Goal: Information Seeking & Learning: Find specific fact

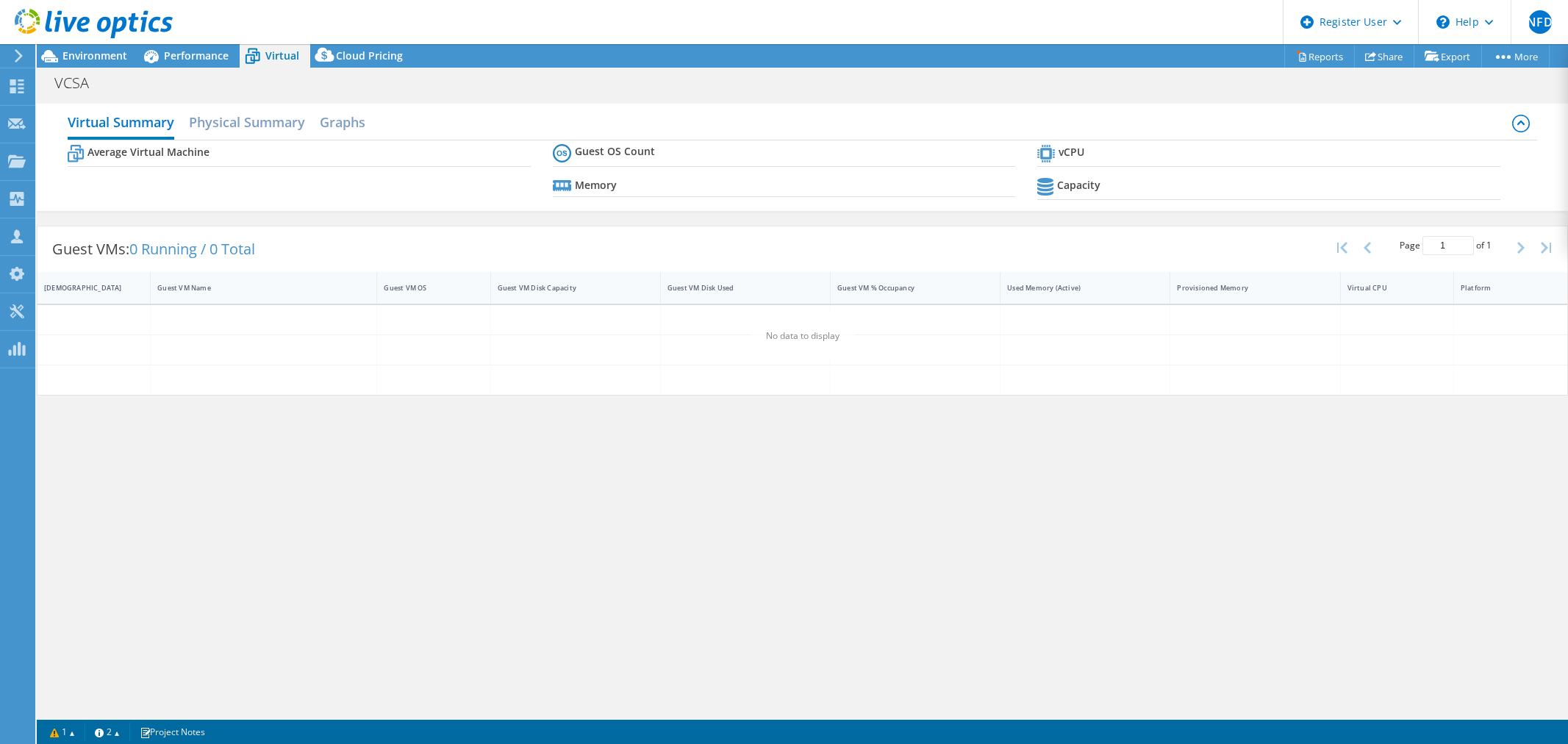
select select "USD"
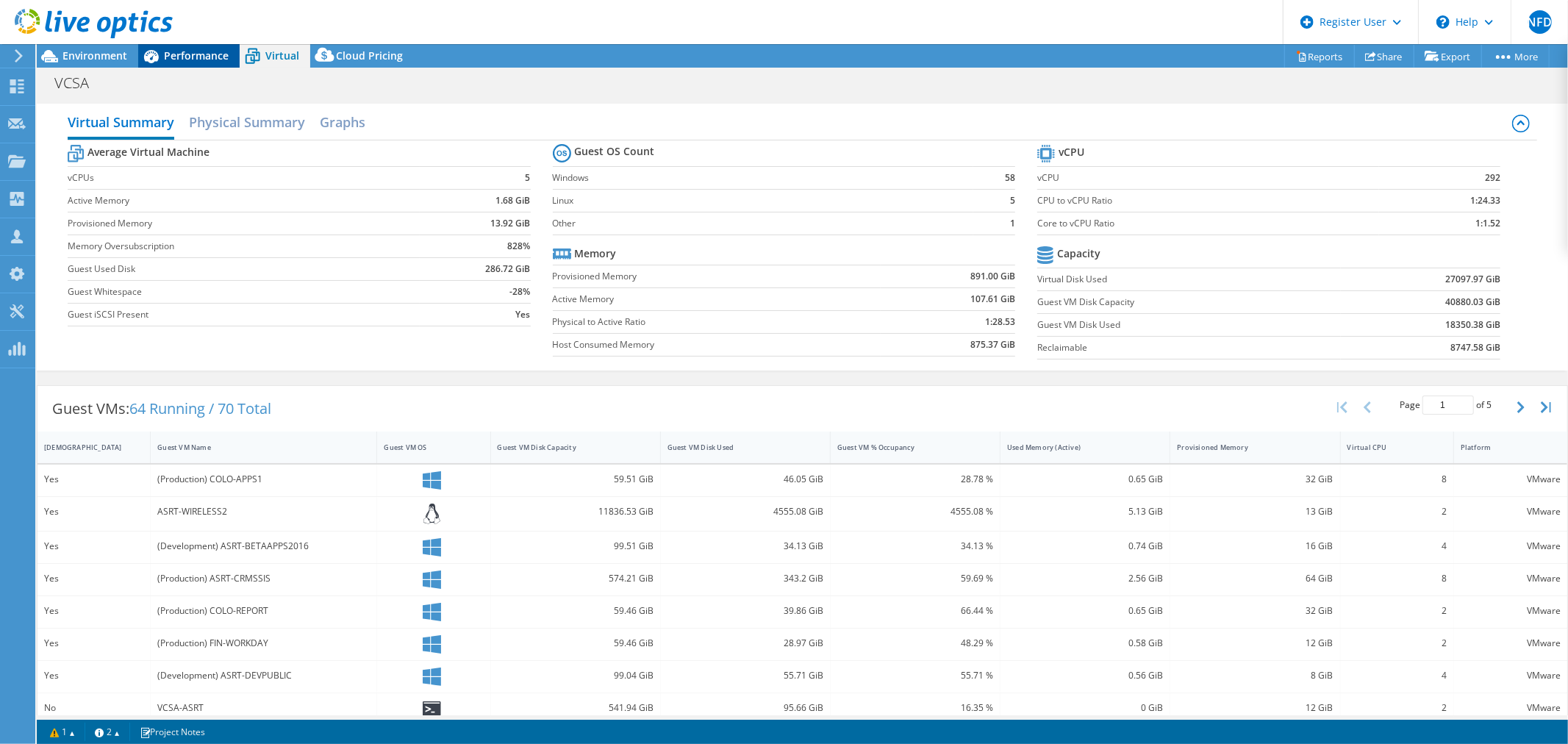
click at [168, 57] on span "Performance" at bounding box center [196, 56] width 65 height 14
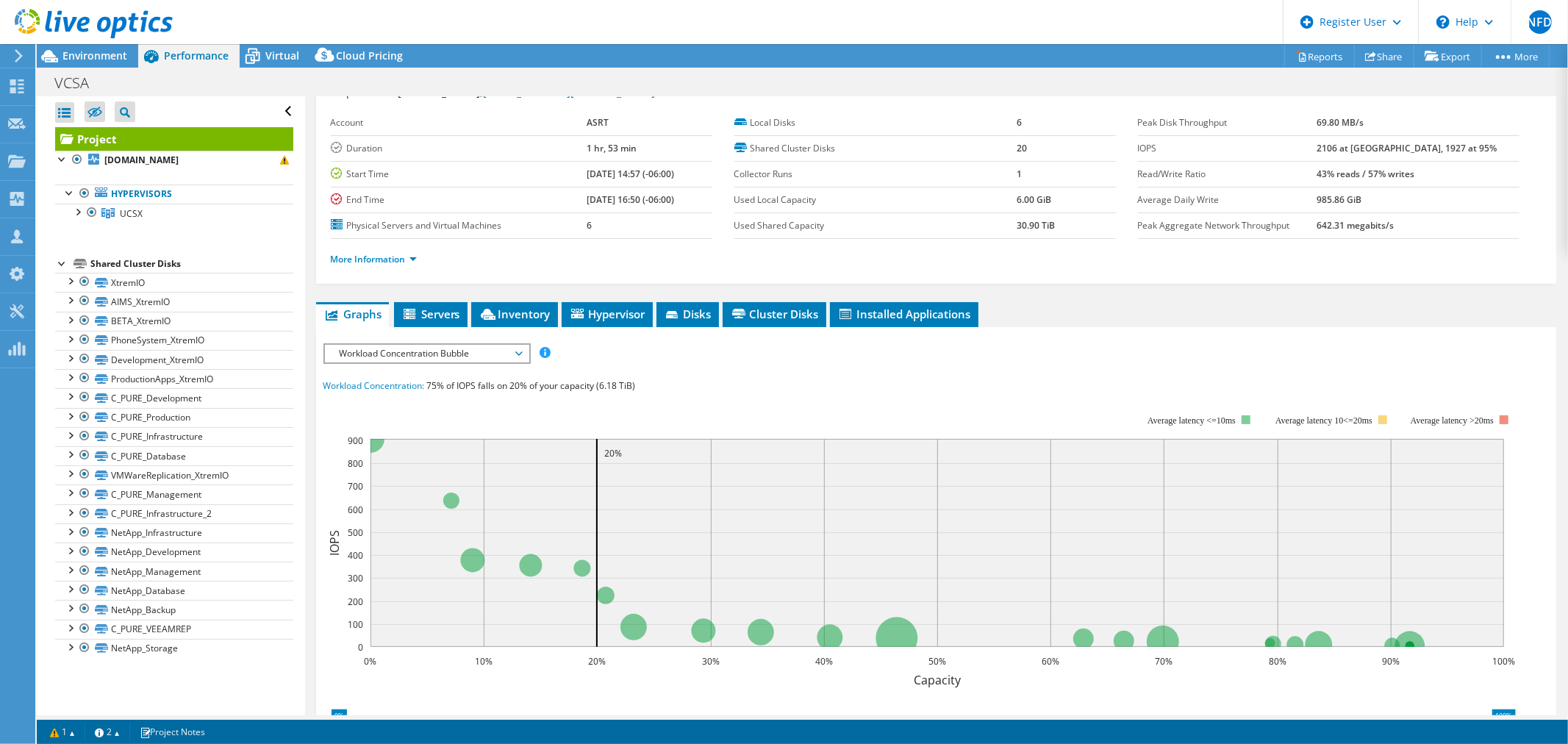
scroll to position [82, 0]
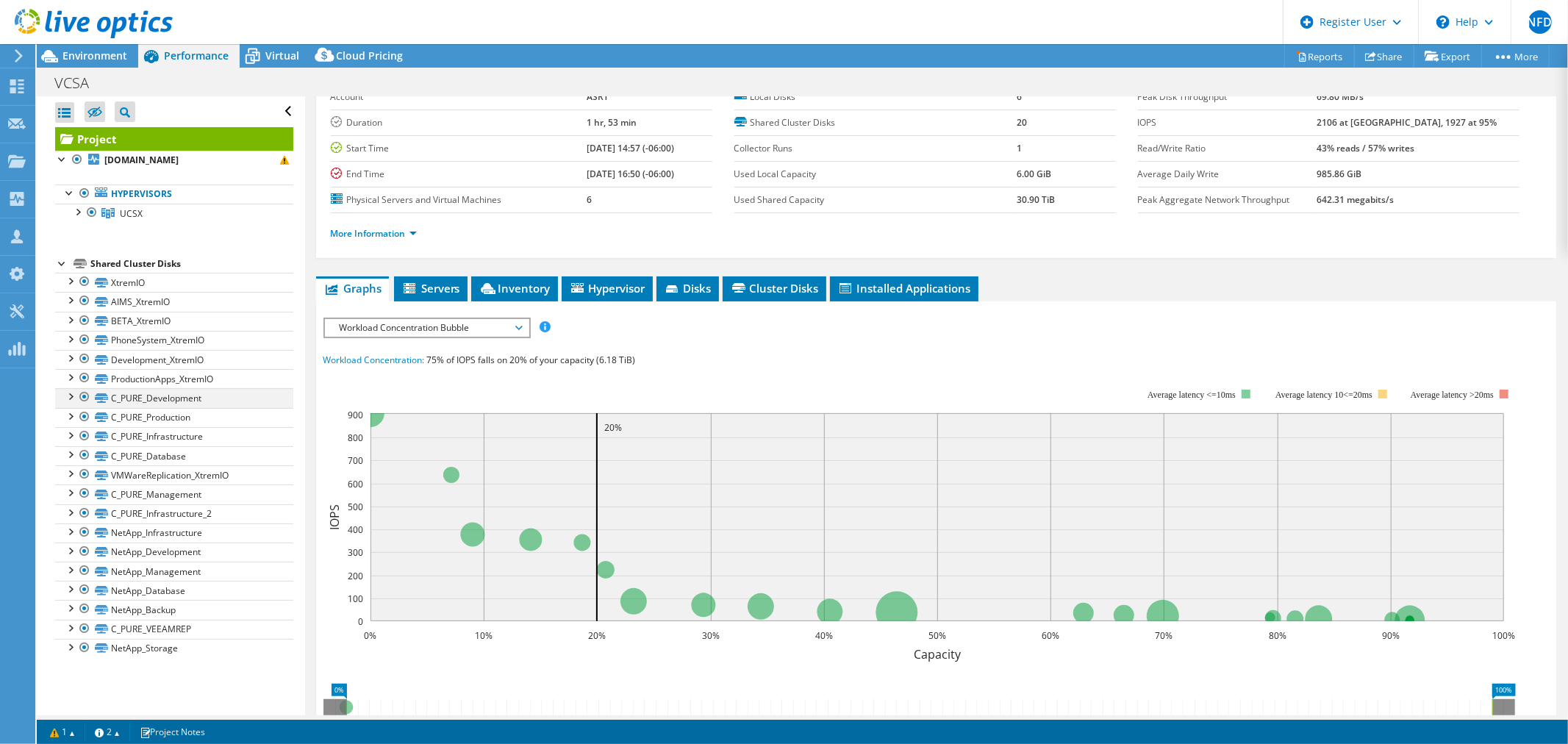
drag, startPoint x: 83, startPoint y: 397, endPoint x: 85, endPoint y: 405, distance: 8.2
click at [83, 397] on div at bounding box center [84, 398] width 14 height 18
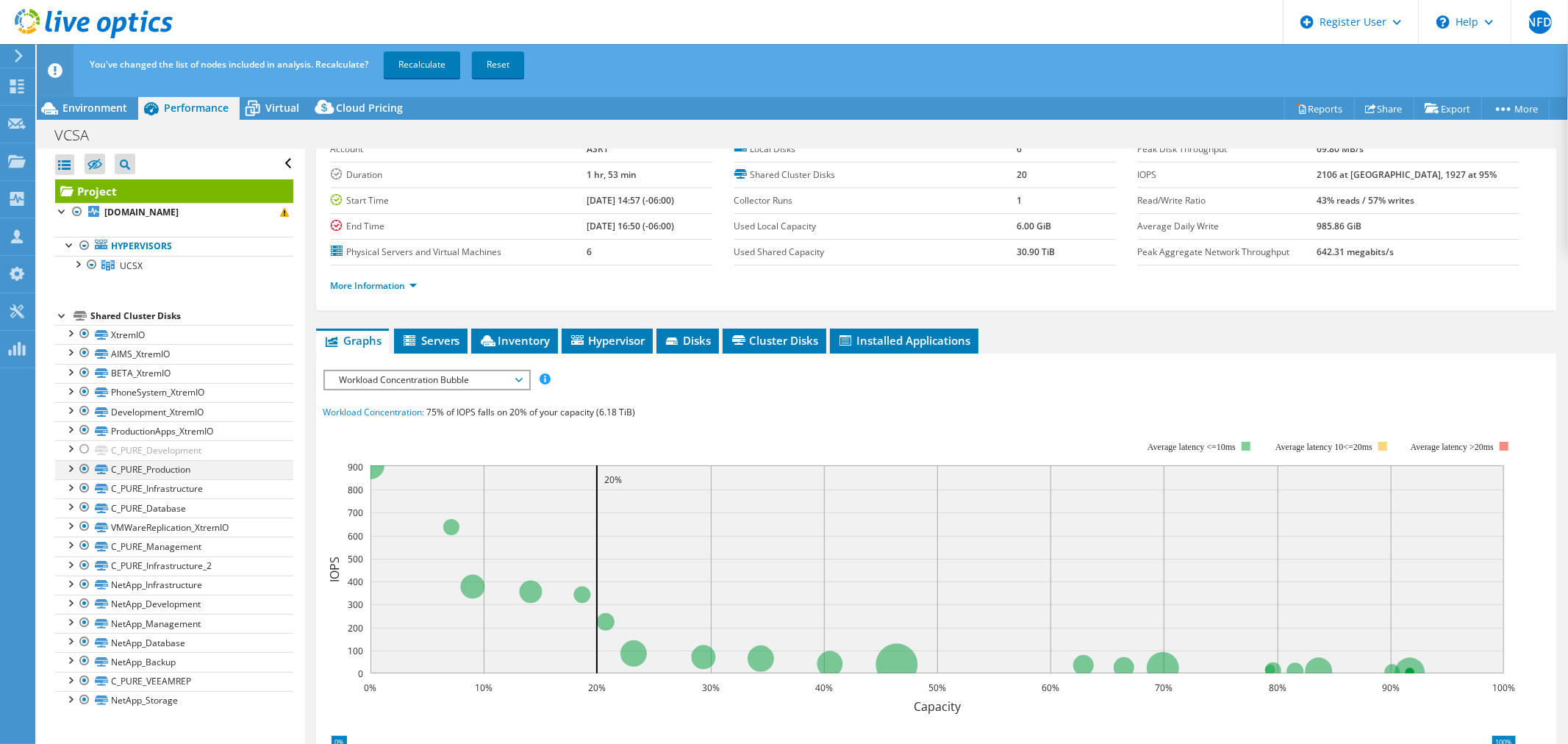
click at [79, 471] on div at bounding box center [84, 469] width 14 height 18
click at [87, 491] on div at bounding box center [84, 488] width 14 height 18
click at [82, 504] on div at bounding box center [84, 508] width 14 height 18
click at [86, 530] on div at bounding box center [84, 527] width 14 height 18
click at [87, 526] on div at bounding box center [84, 527] width 14 height 18
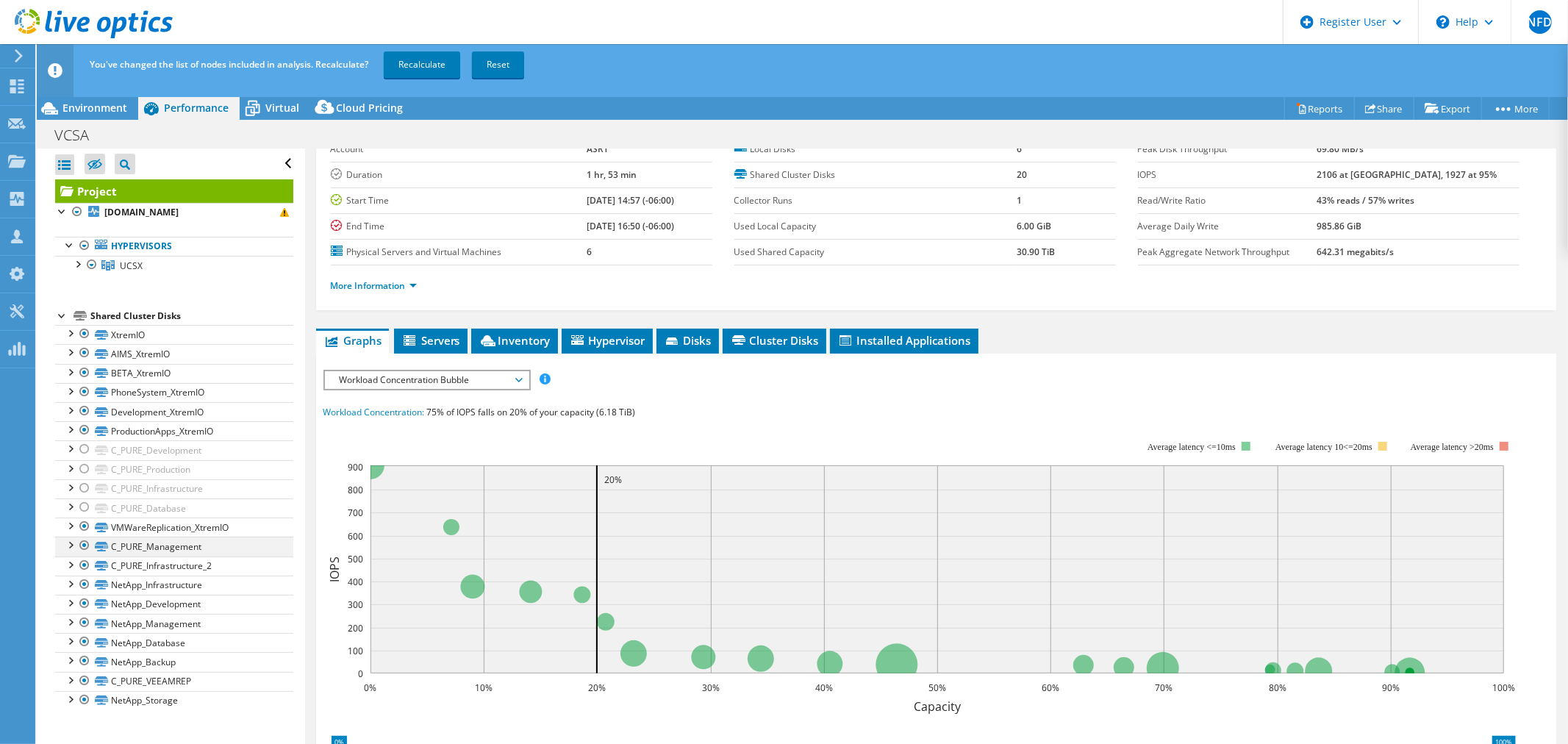
click at [81, 547] on div at bounding box center [84, 546] width 14 height 18
click at [89, 566] on div at bounding box center [84, 565] width 14 height 18
click at [88, 591] on div at bounding box center [84, 585] width 14 height 18
click at [85, 608] on div at bounding box center [84, 604] width 14 height 18
click at [85, 626] on div at bounding box center [84, 623] width 14 height 18
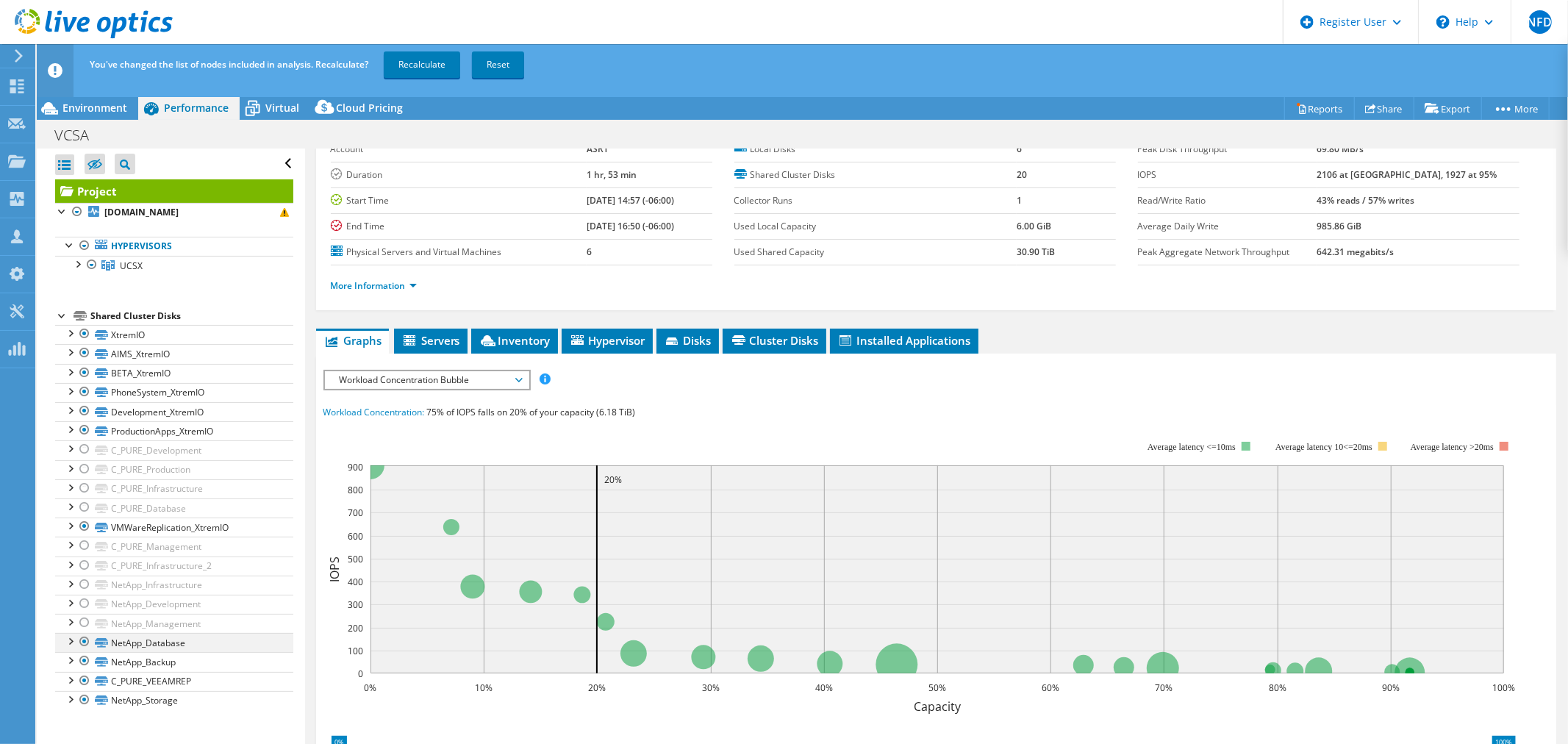
click at [83, 644] on div at bounding box center [84, 643] width 14 height 18
click at [83, 663] on div at bounding box center [84, 661] width 14 height 18
click at [82, 686] on div at bounding box center [84, 681] width 14 height 18
click at [83, 704] on div at bounding box center [84, 700] width 14 height 18
click at [425, 63] on link "Recalculate" at bounding box center [422, 64] width 76 height 26
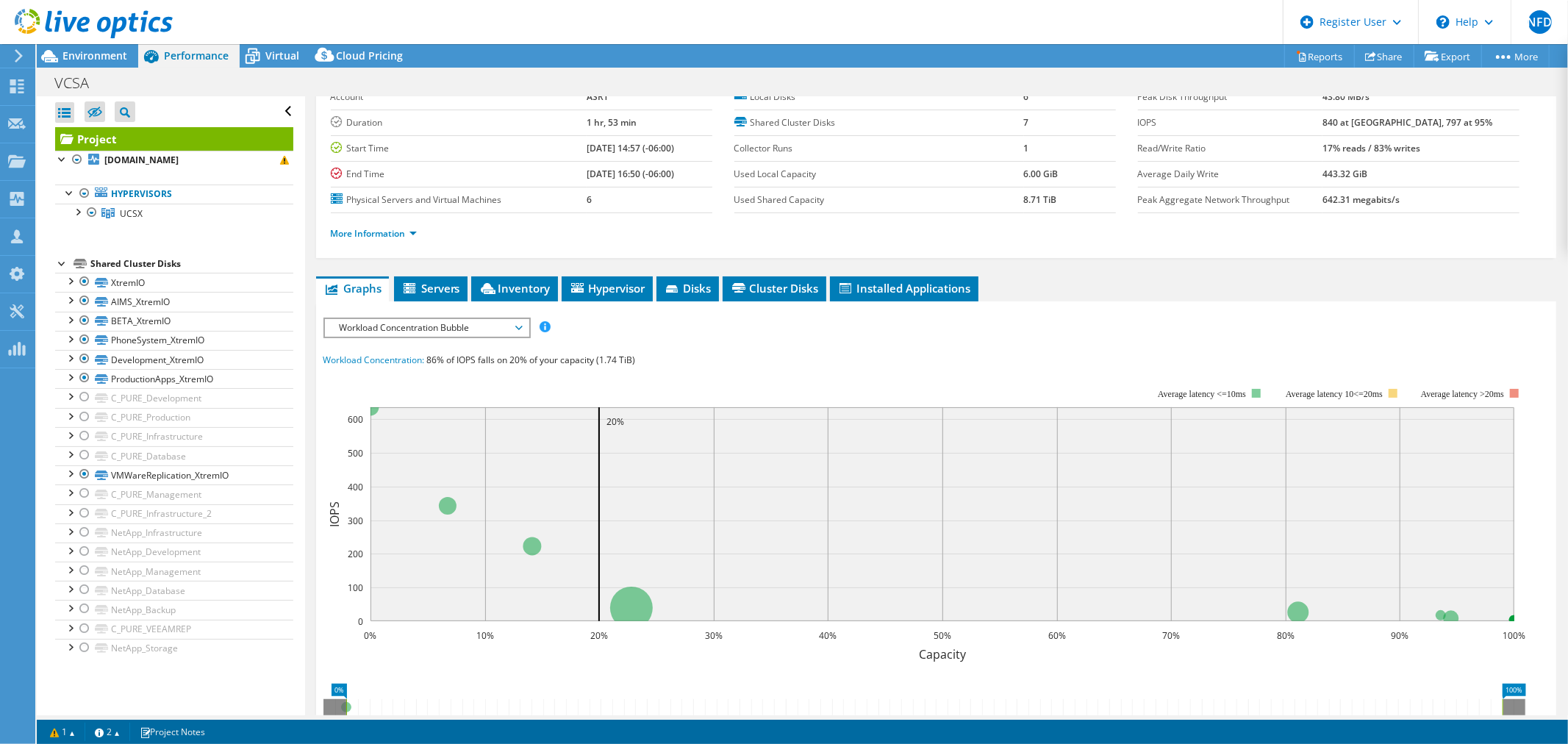
click at [1075, 276] on ul "Graphs Servers Inventory Hypervisor Disks Cluster Disks Installed Applications" at bounding box center [936, 289] width 1240 height 25
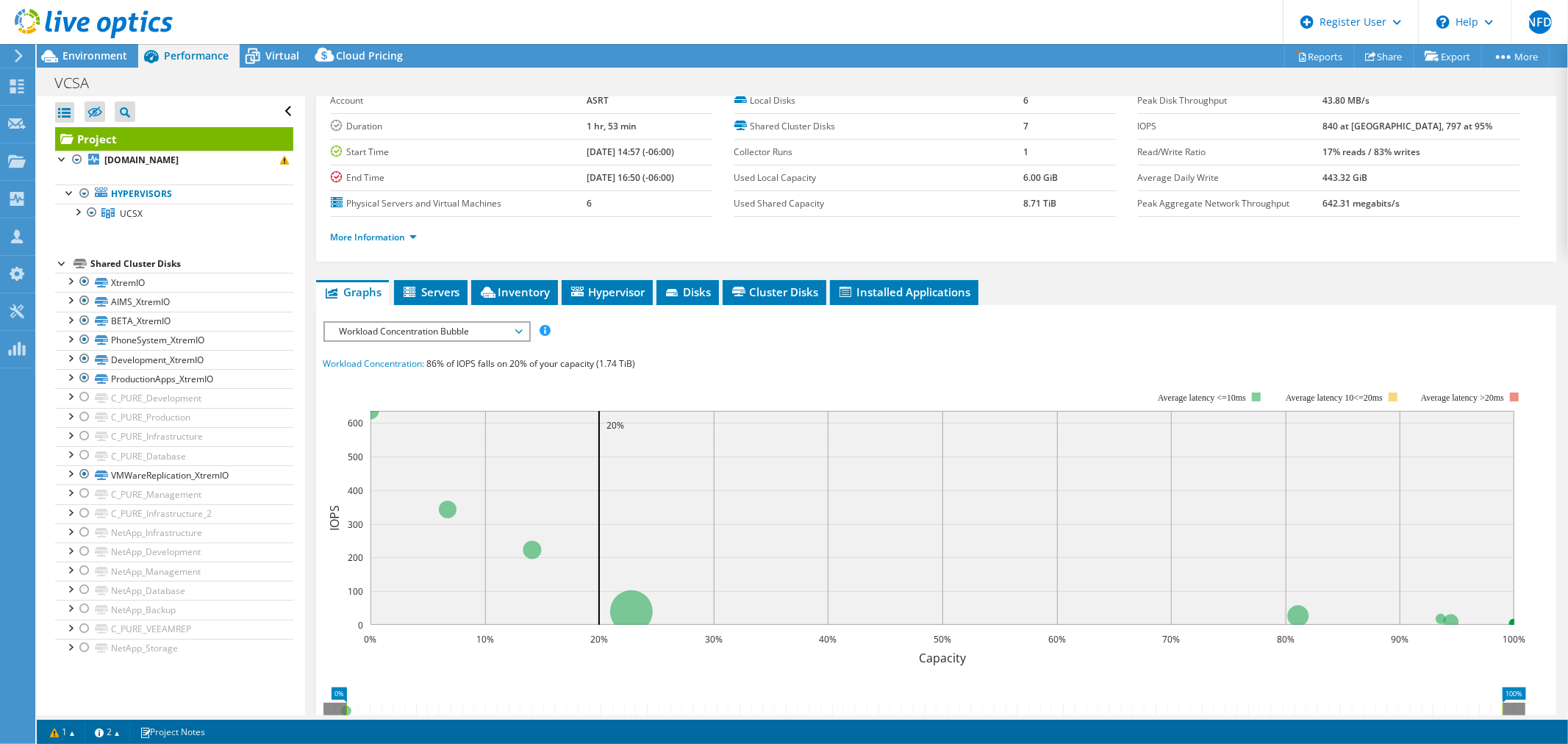
scroll to position [0, 0]
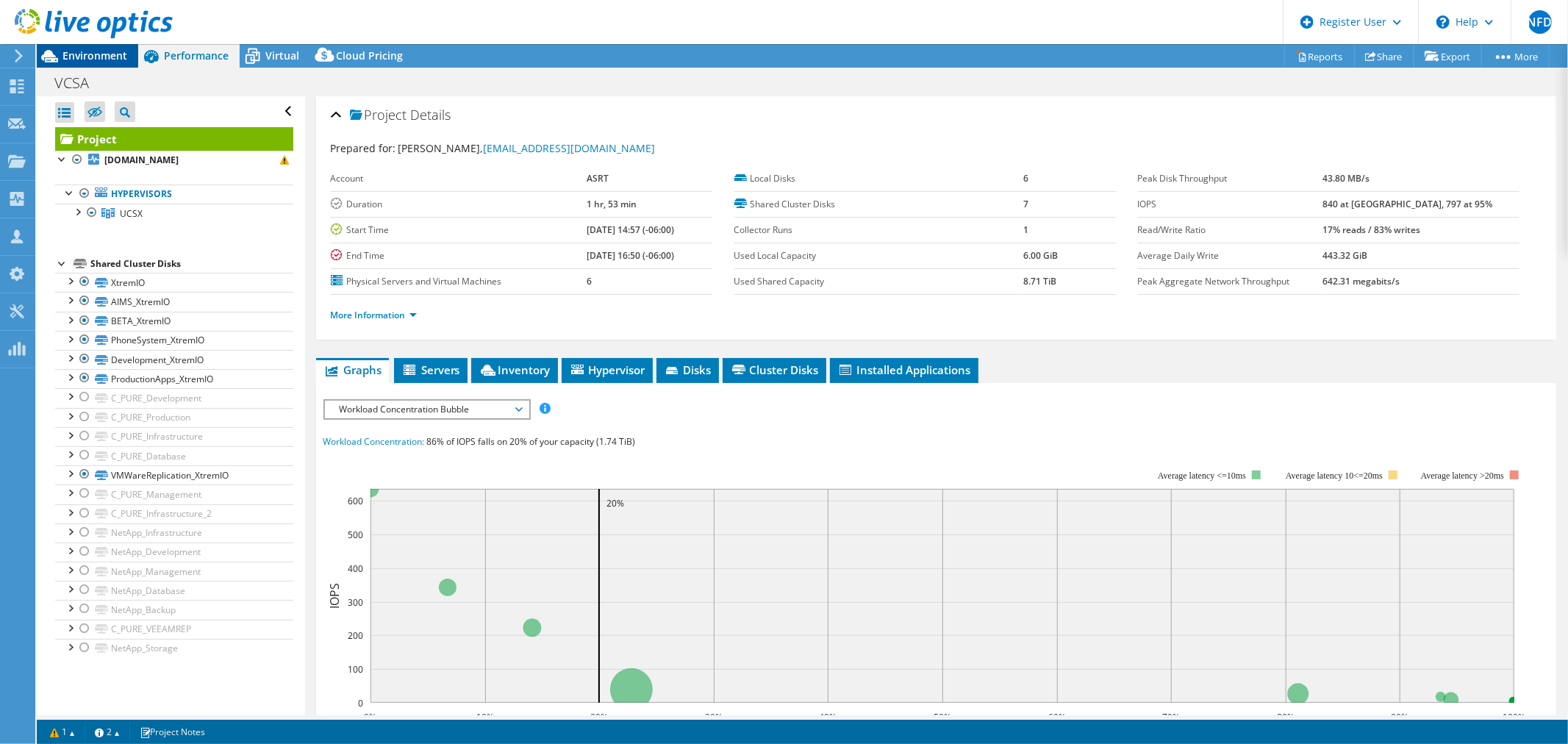
click at [89, 54] on span "Environment" at bounding box center [95, 56] width 65 height 14
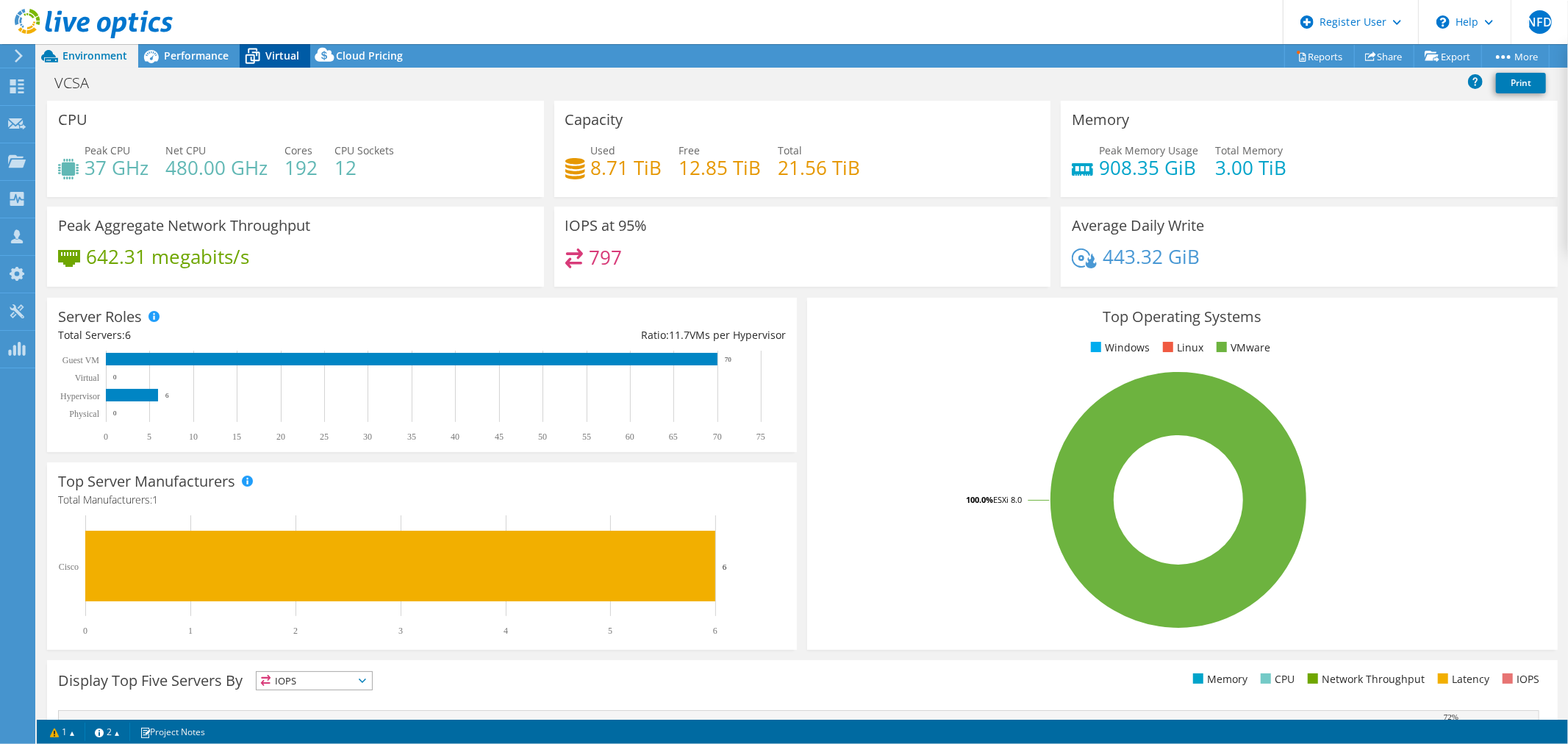
click at [283, 62] on span "Virtual" at bounding box center [283, 56] width 34 height 14
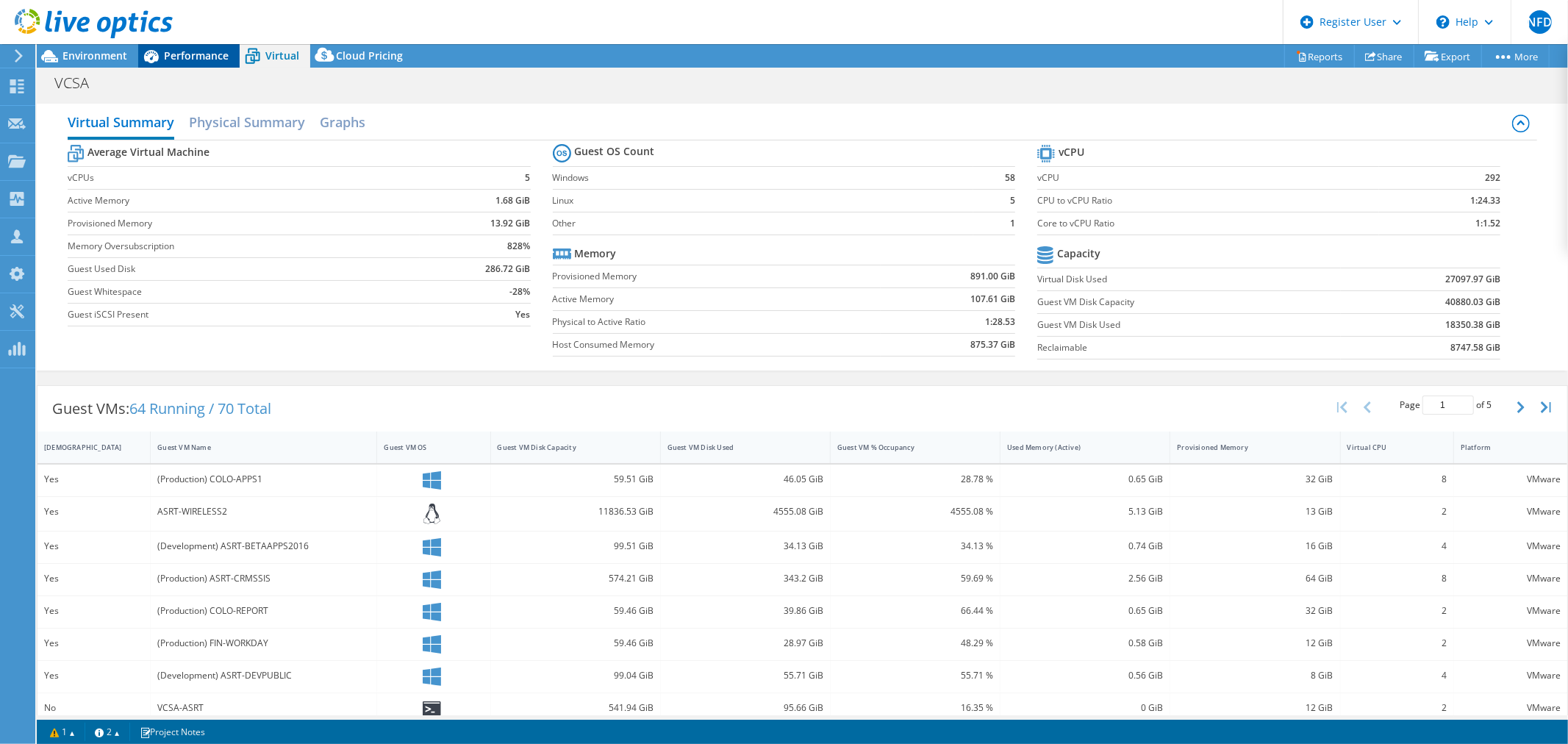
click at [196, 63] on div "Performance" at bounding box center [188, 56] width 101 height 23
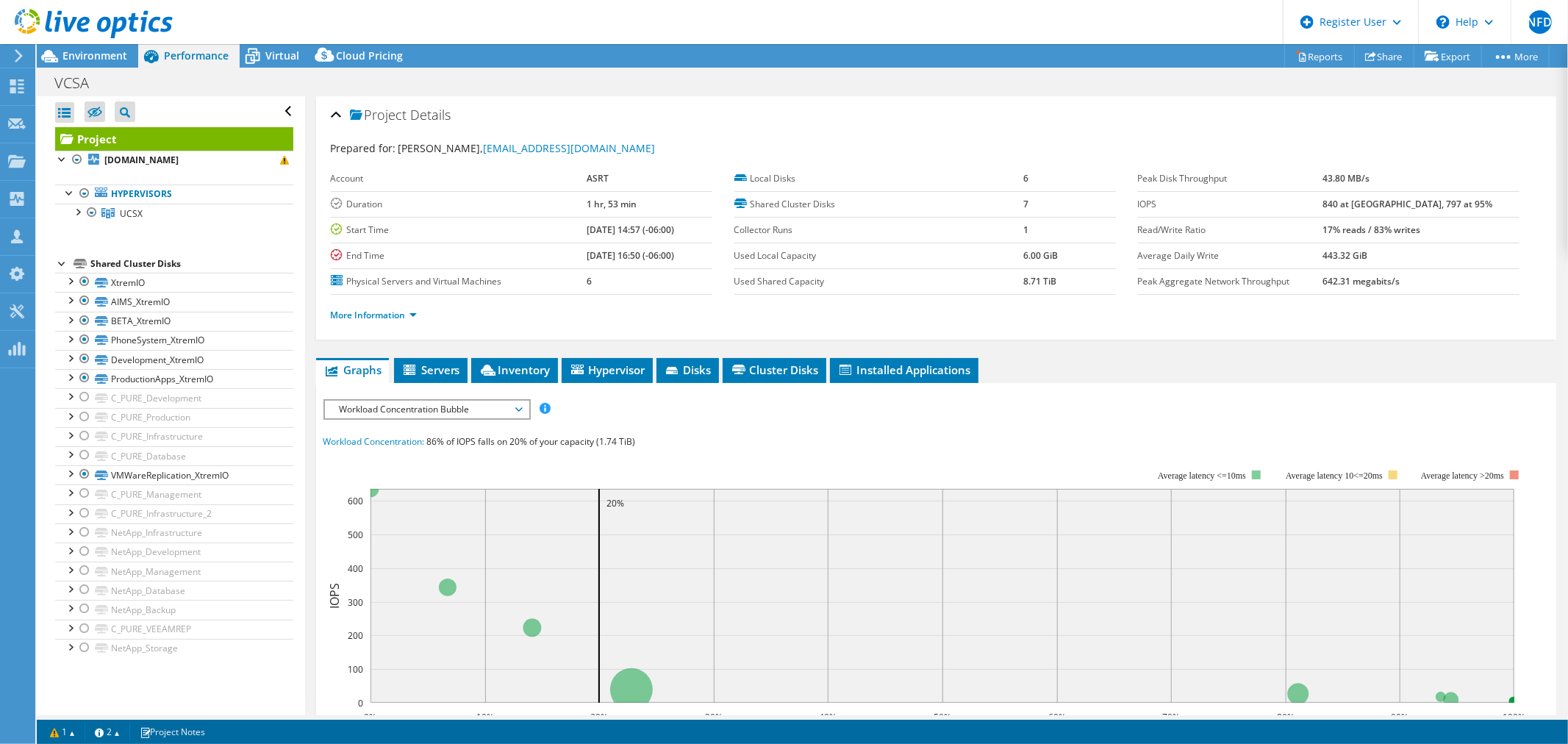
click at [557, 373] on ul "Graphs Servers Inventory Hypervisor Disks Cluster Disks Installed Applications" at bounding box center [936, 371] width 1240 height 25
click at [550, 372] on li "Inventory" at bounding box center [514, 371] width 87 height 25
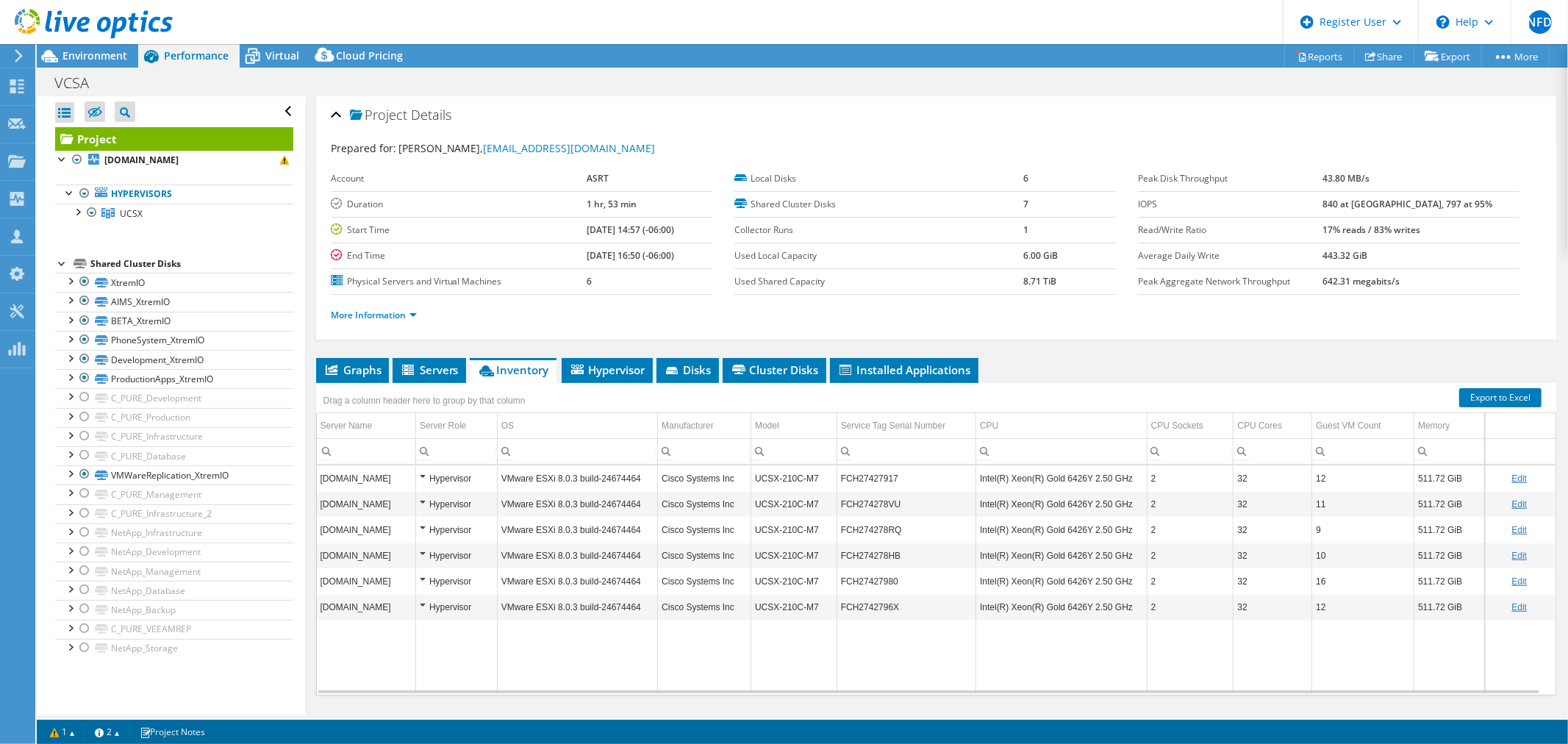
click at [1150, 372] on ul "Graphs Servers Inventory Hypervisor Disks Cluster Disks Installed Applications" at bounding box center [936, 371] width 1240 height 25
click at [104, 61] on span "Environment" at bounding box center [95, 56] width 65 height 14
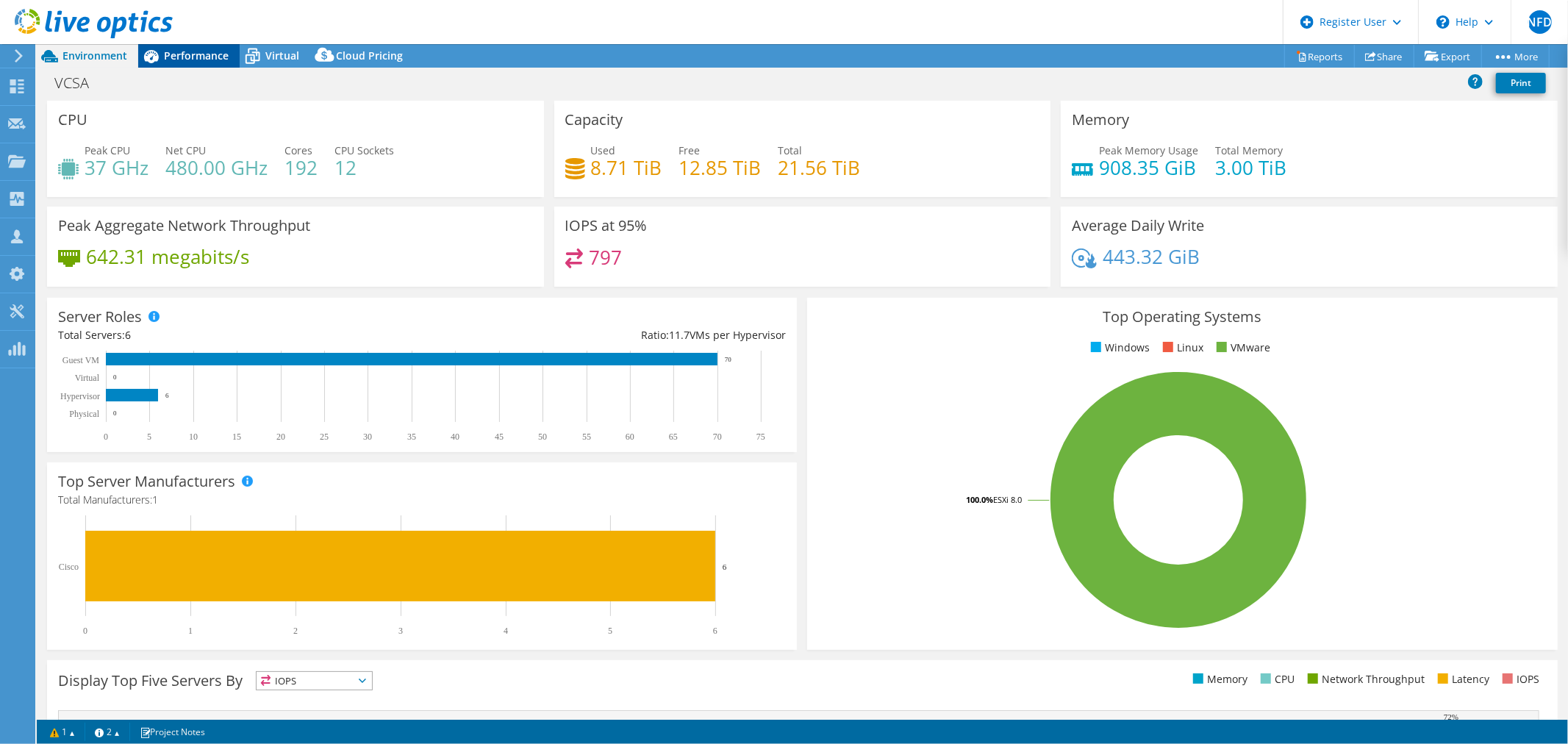
click at [219, 63] on div "Performance" at bounding box center [188, 56] width 101 height 23
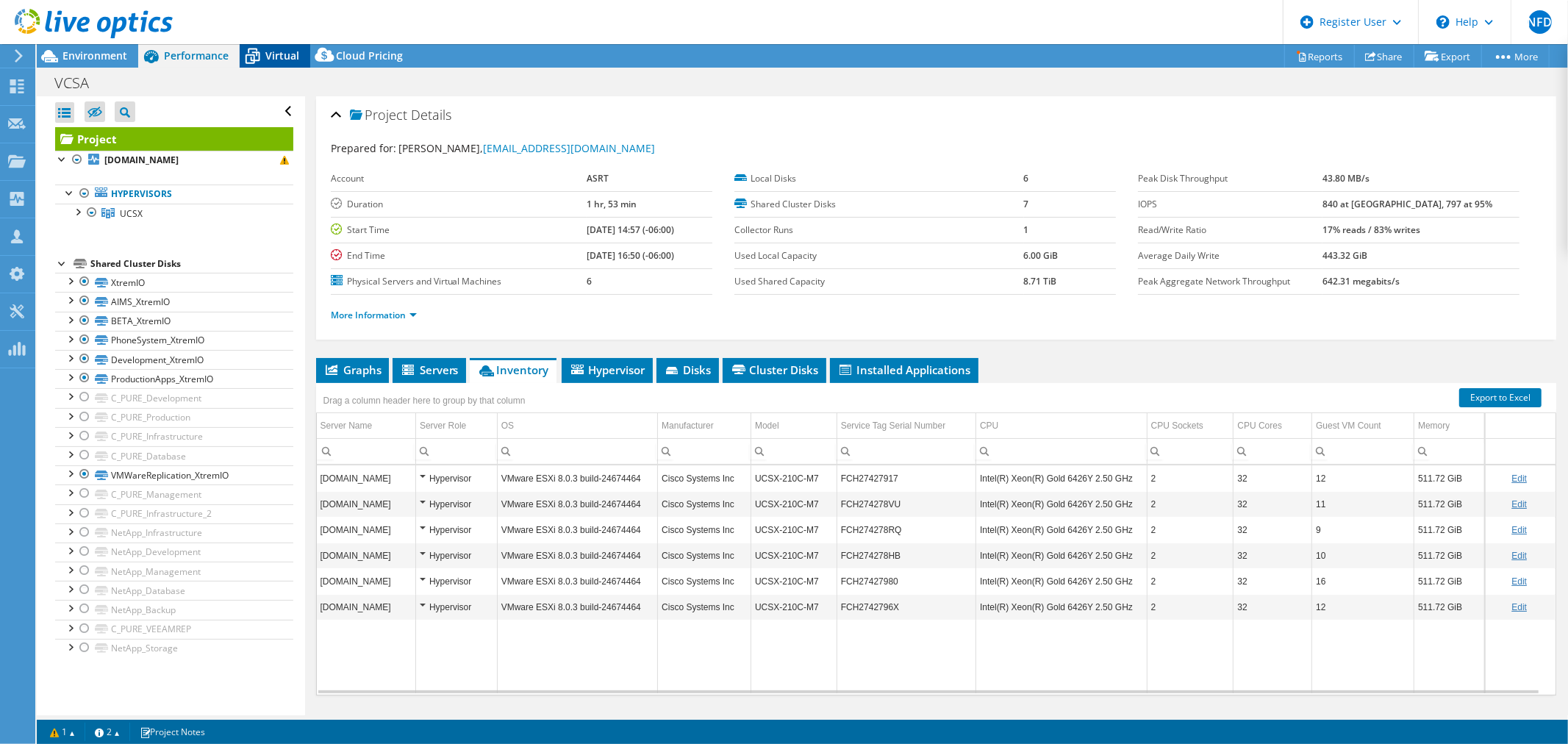
click at [299, 54] on div "Virtual" at bounding box center [274, 56] width 71 height 23
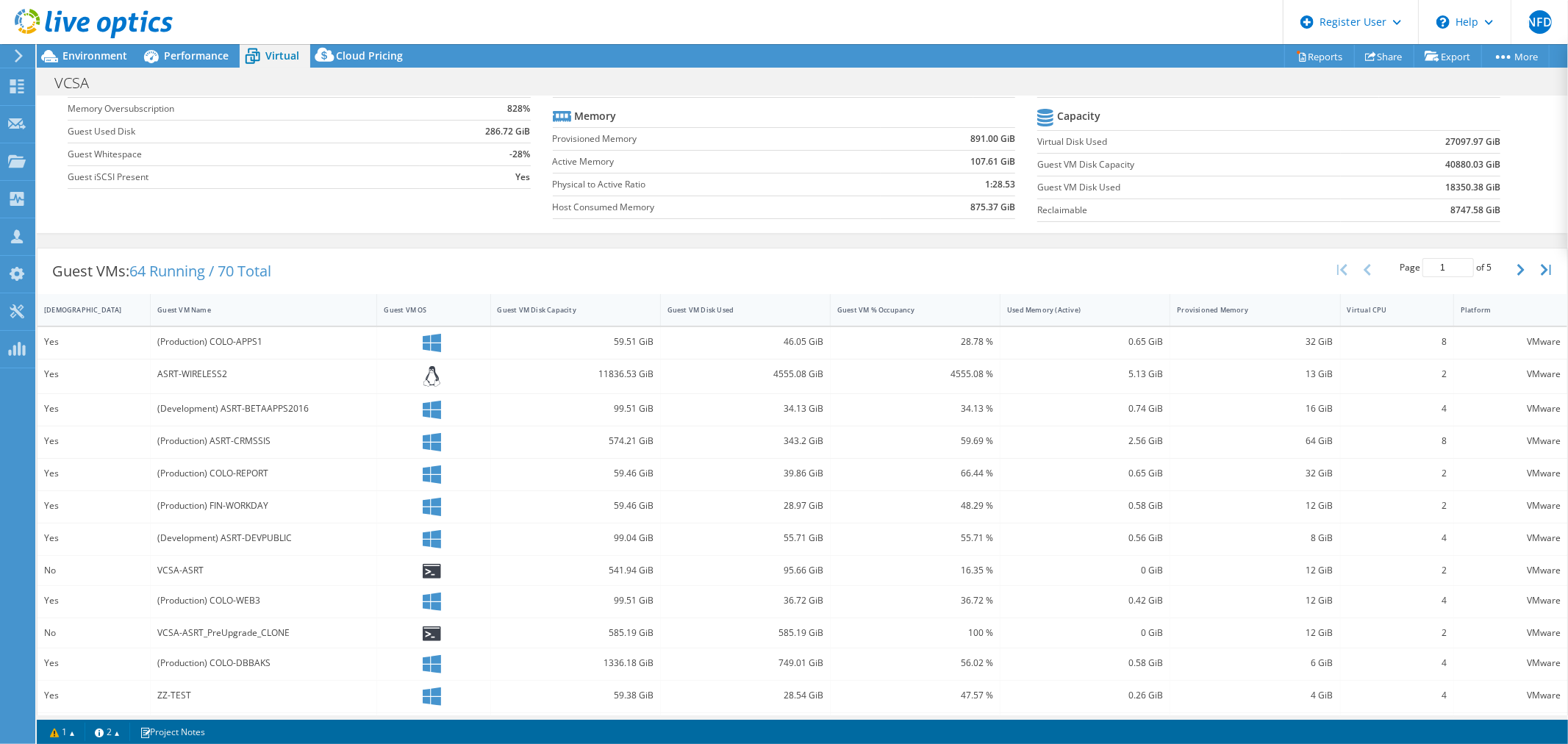
scroll to position [241, 0]
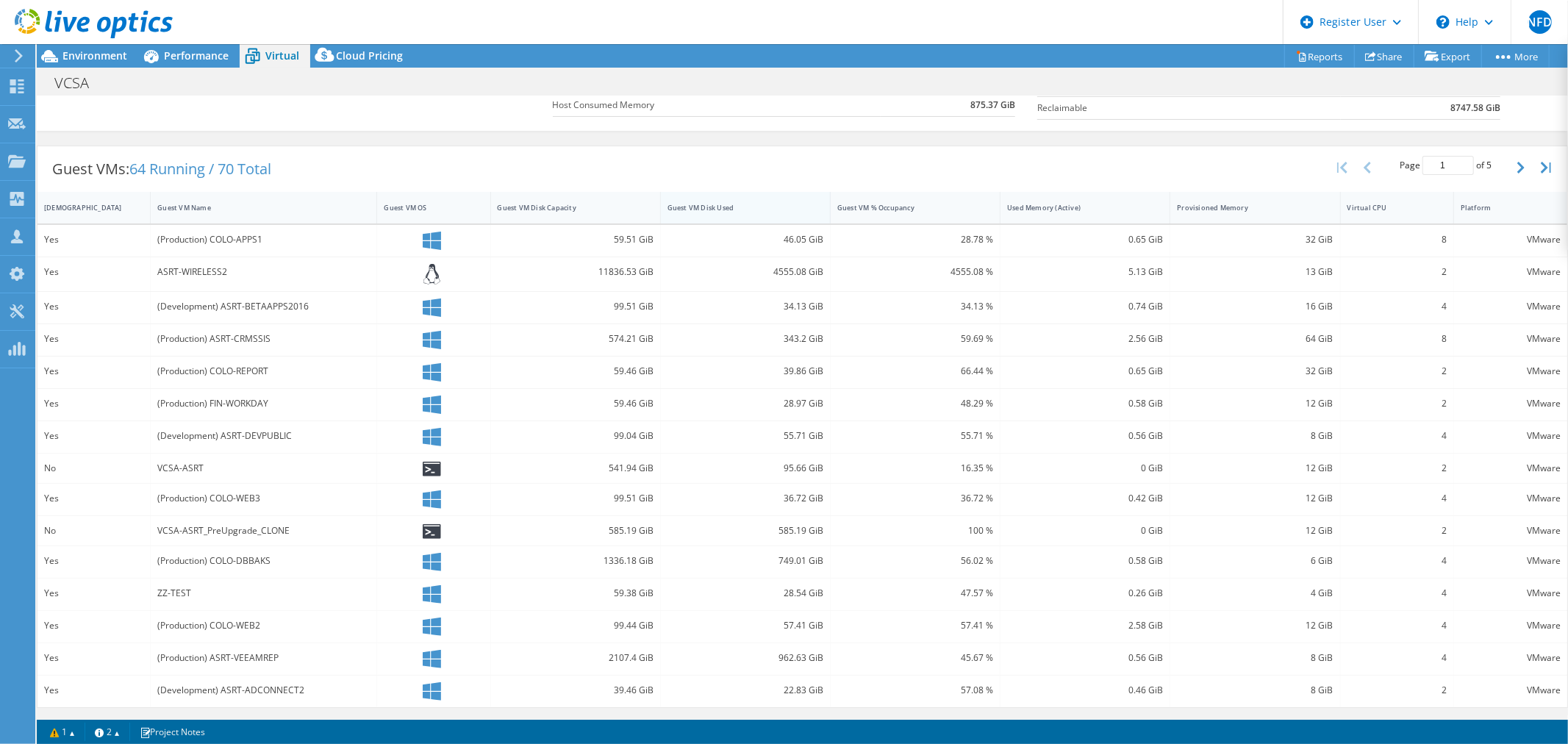
click at [727, 205] on div "Guest VM Disk Used" at bounding box center [736, 207] width 138 height 10
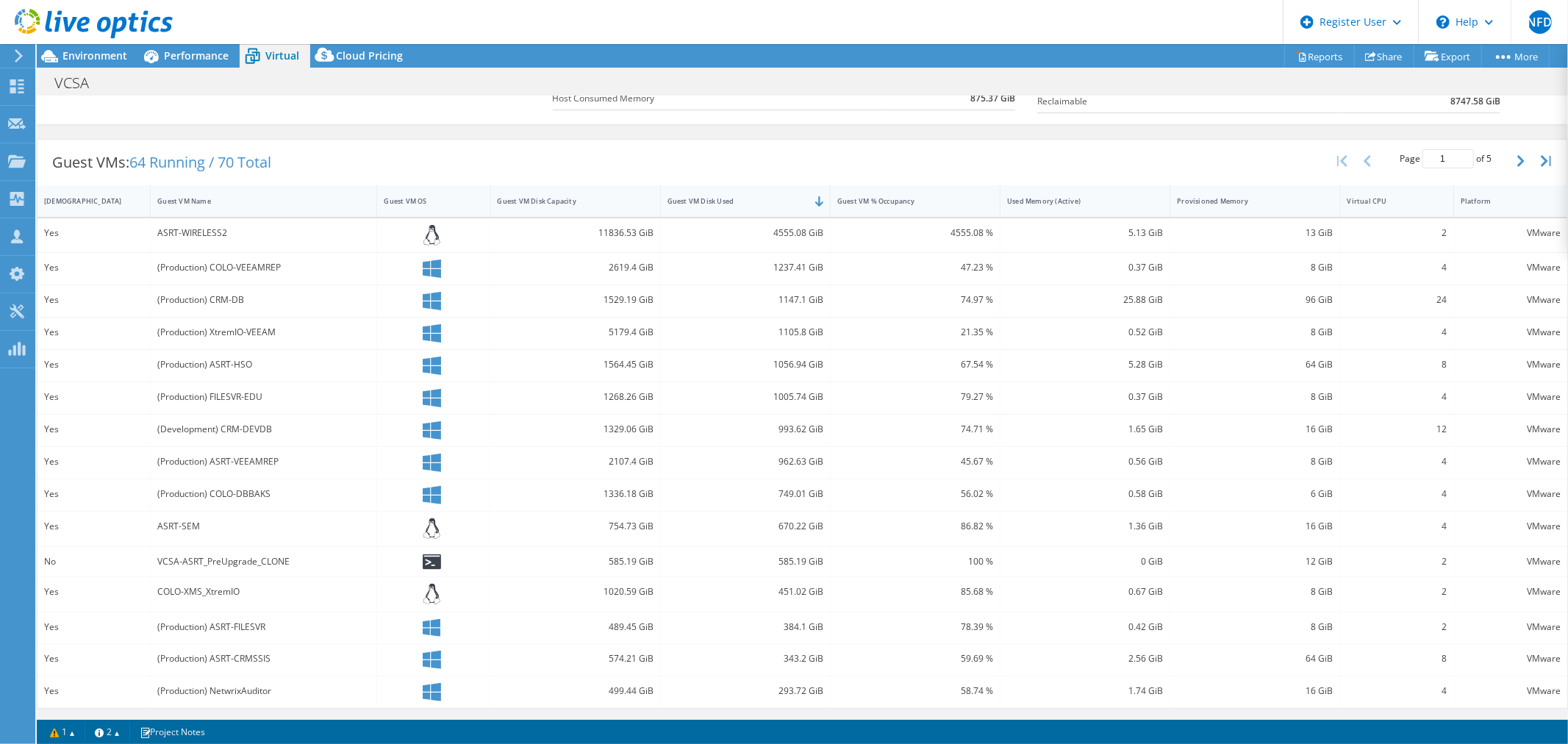
scroll to position [247, 0]
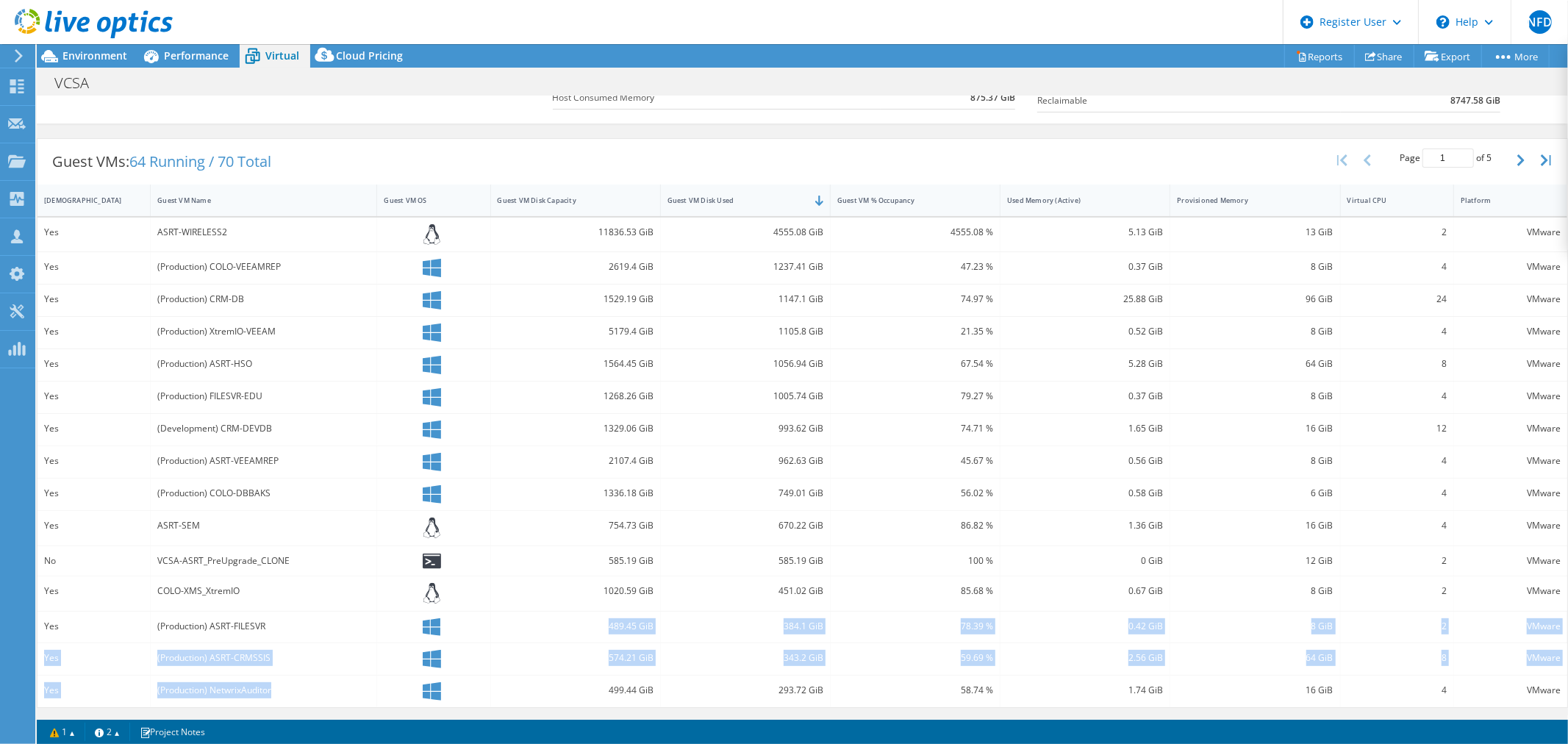
drag, startPoint x: 287, startPoint y: 692, endPoint x: 276, endPoint y: 572, distance: 120.5
click at [274, 642] on div "Yes ASRT-WIRELESS2 11836.53 GiB 4555.08 GiB 4555.08 % 5.13 GiB 13 GiB 2 VMware …" at bounding box center [802, 463] width 1529 height 491
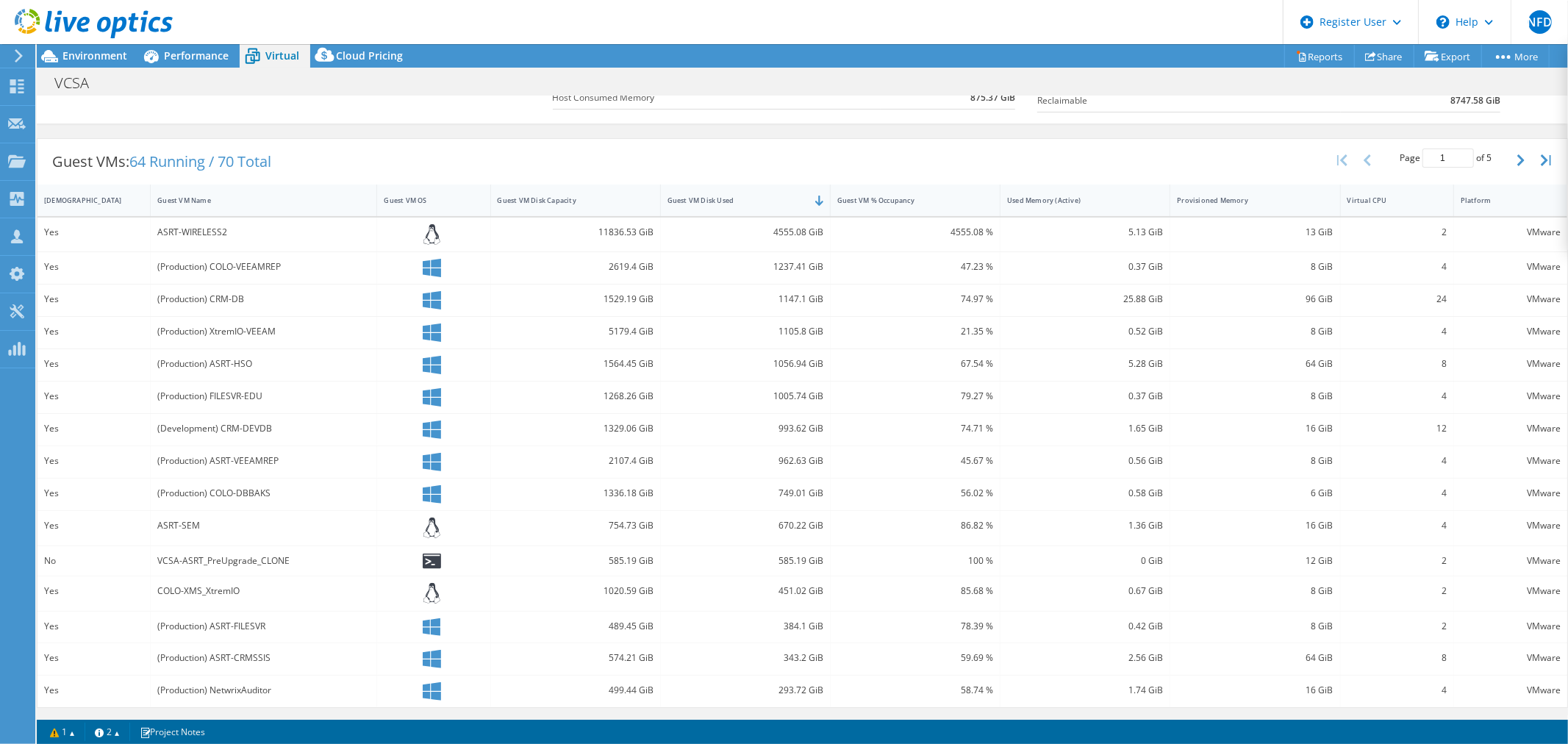
click at [379, 157] on div "Guest VMs: 64 Running / 70 Total Page 1 of 5 5 rows 10 rows 20 rows 25 rows 50 …" at bounding box center [802, 162] width 1529 height 46
click at [488, 153] on div "Guest VMs: 64 Running / 70 Total Page 1 of 5 5 rows 10 rows 20 rows 25 rows 50 …" at bounding box center [802, 162] width 1529 height 46
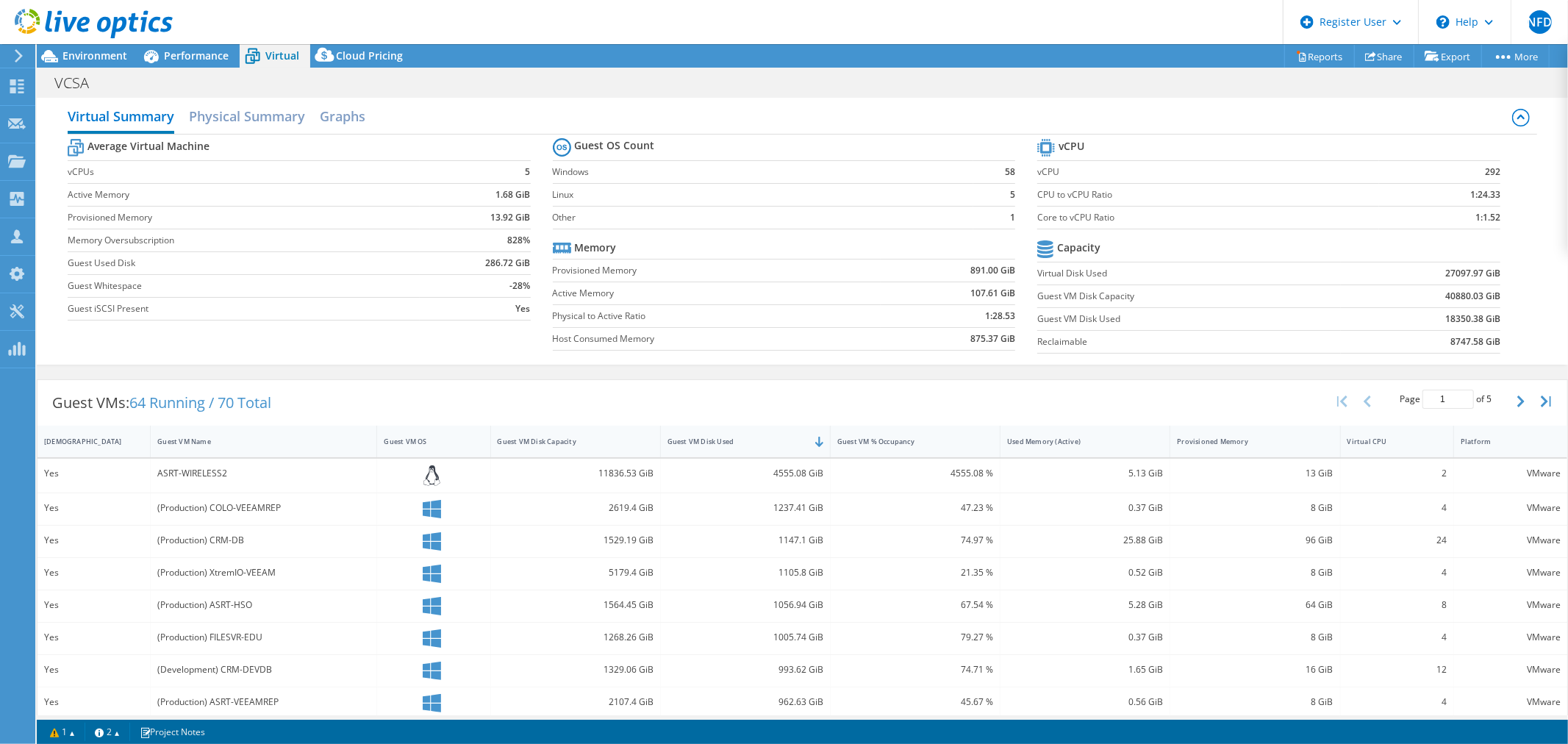
scroll to position [2, 0]
click at [197, 57] on span "Performance" at bounding box center [196, 56] width 65 height 14
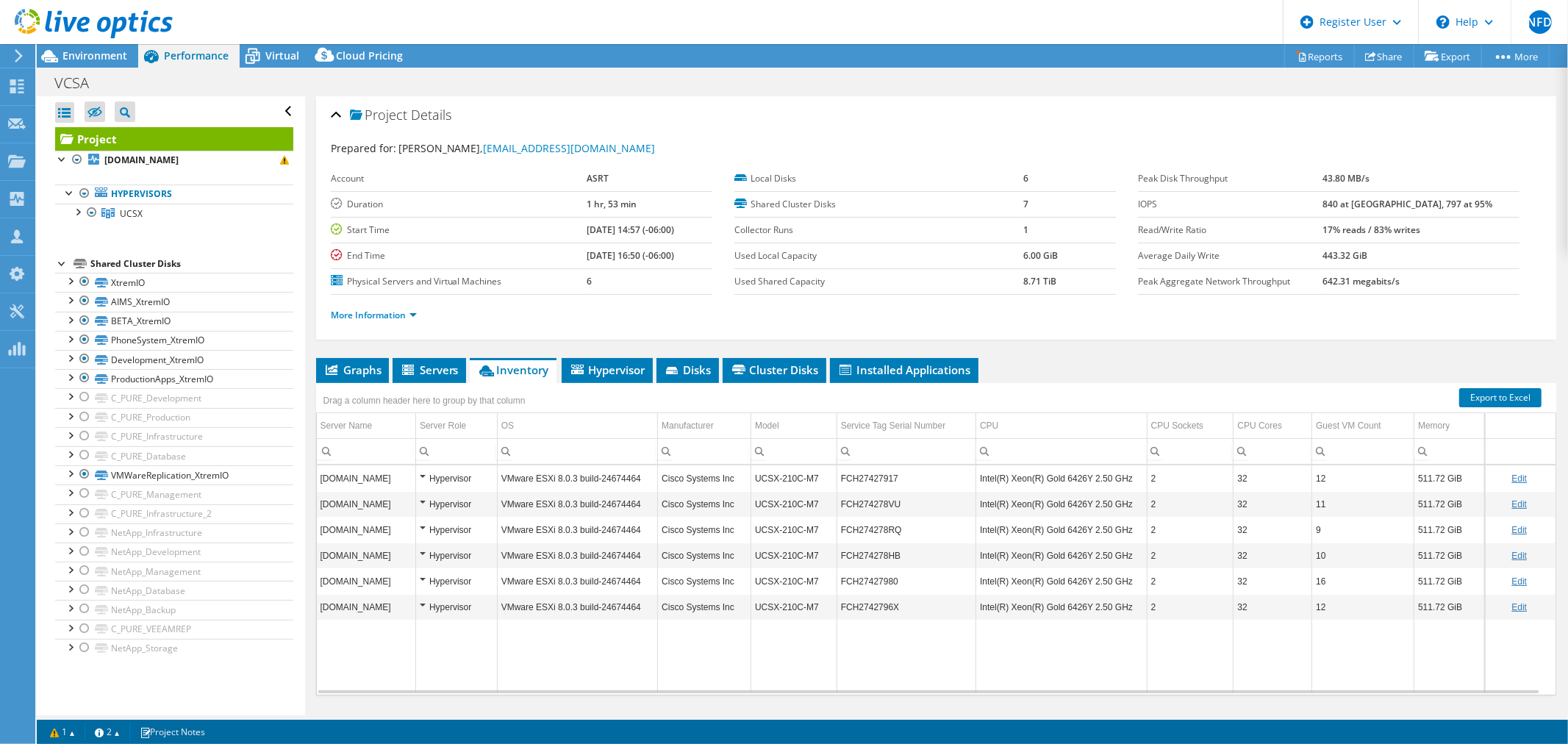
scroll to position [0, 0]
click at [389, 311] on link "More Information" at bounding box center [374, 315] width 86 height 13
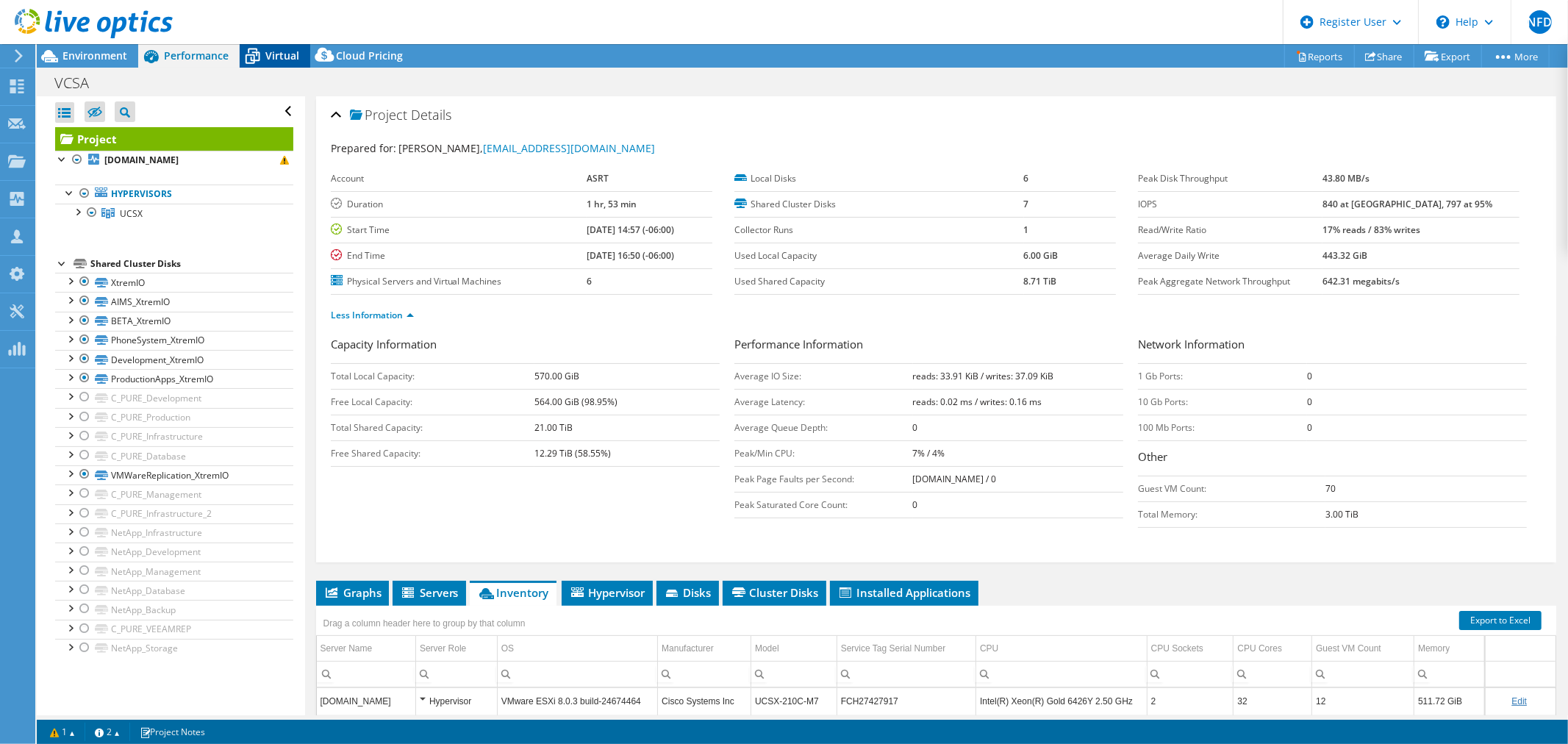
click at [279, 59] on span "Virtual" at bounding box center [283, 56] width 34 height 14
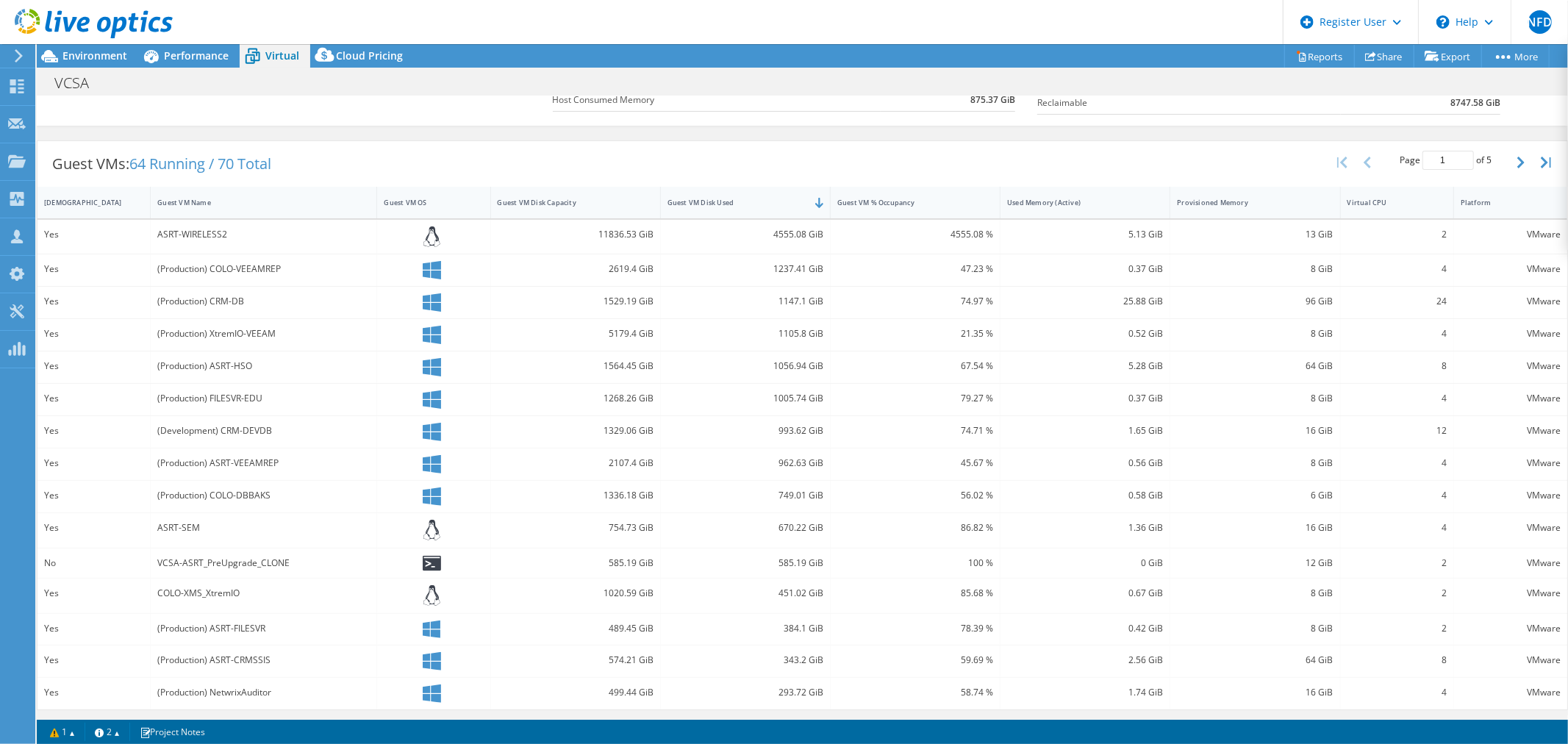
scroll to position [247, 0]
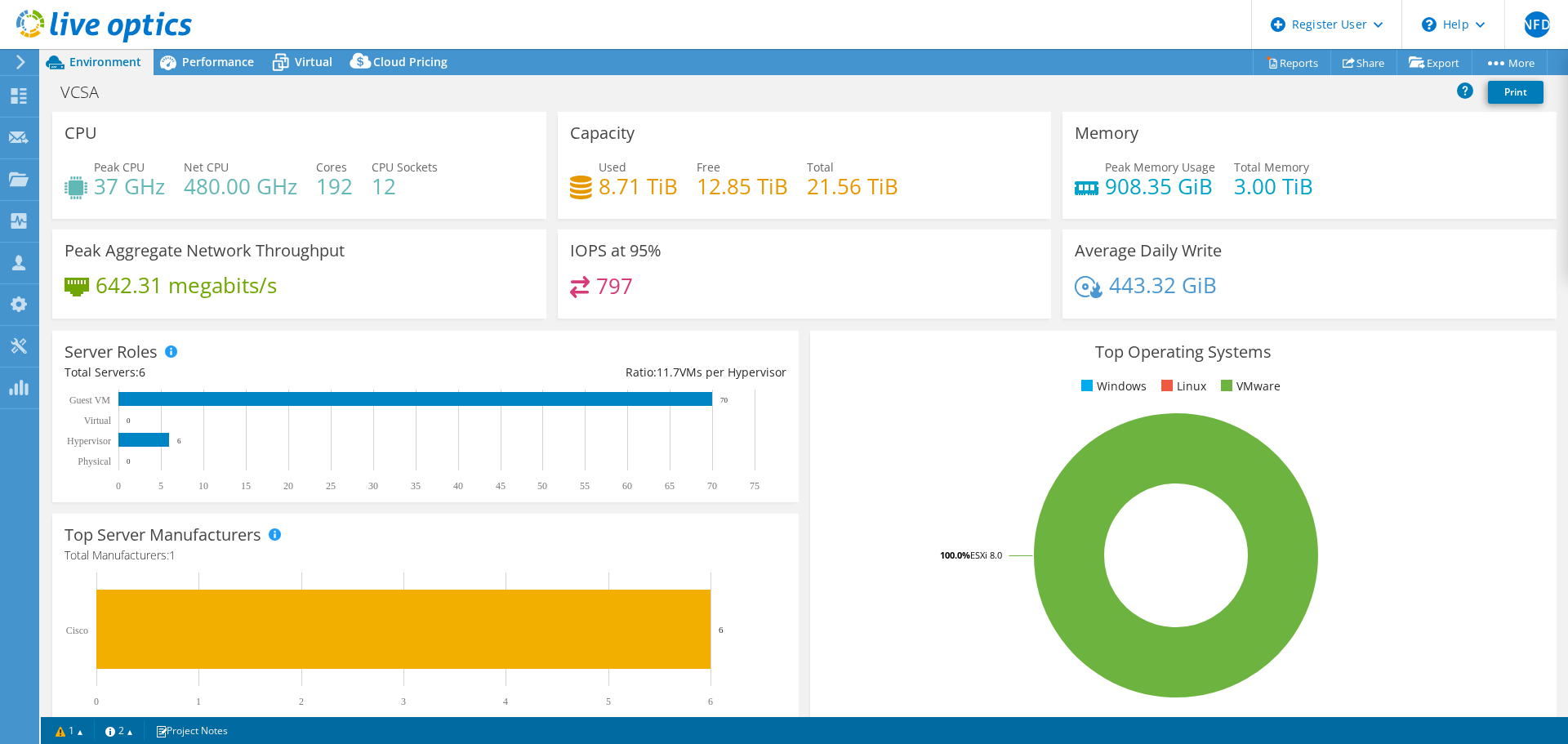
select select "USD"
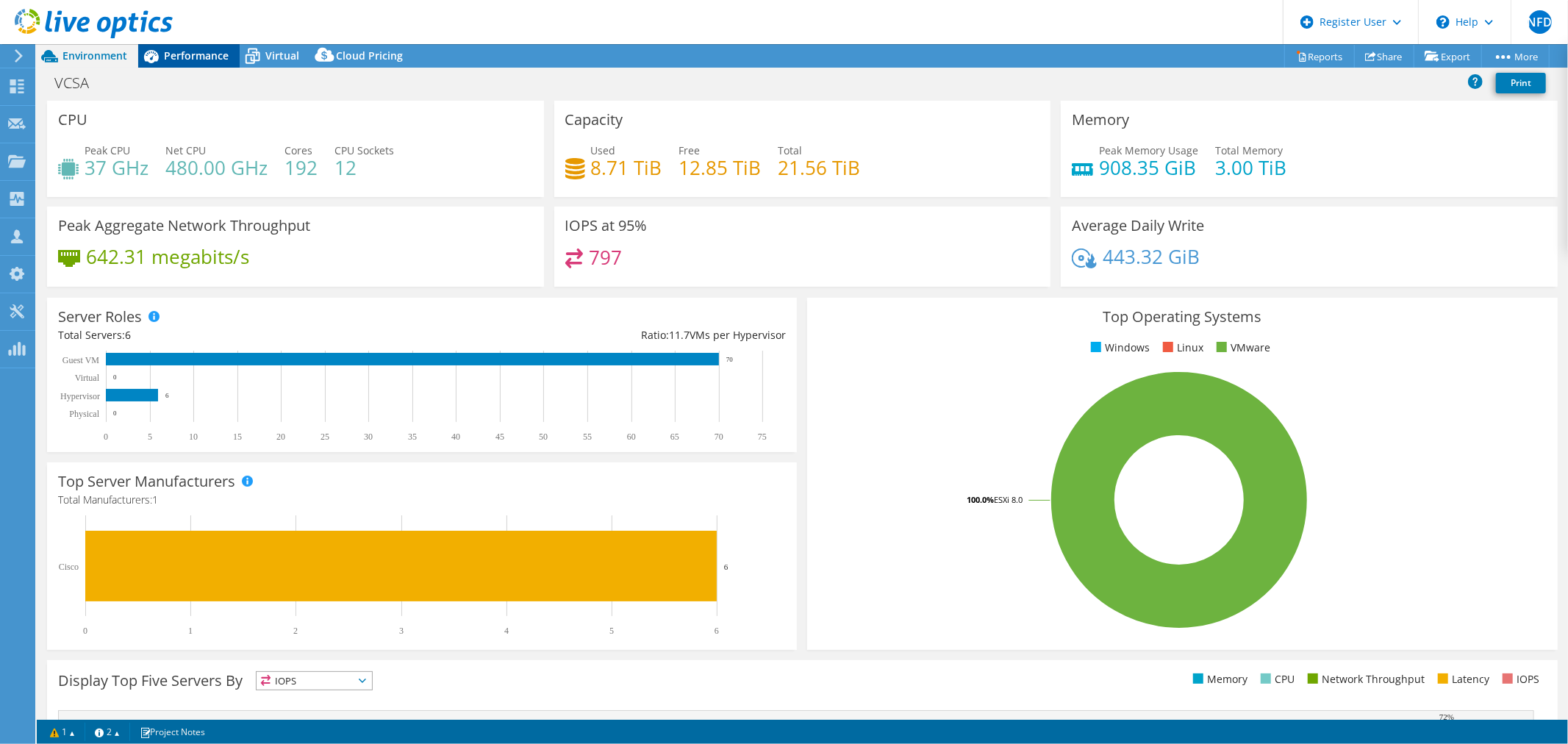
click at [171, 52] on span "Performance" at bounding box center [196, 56] width 65 height 14
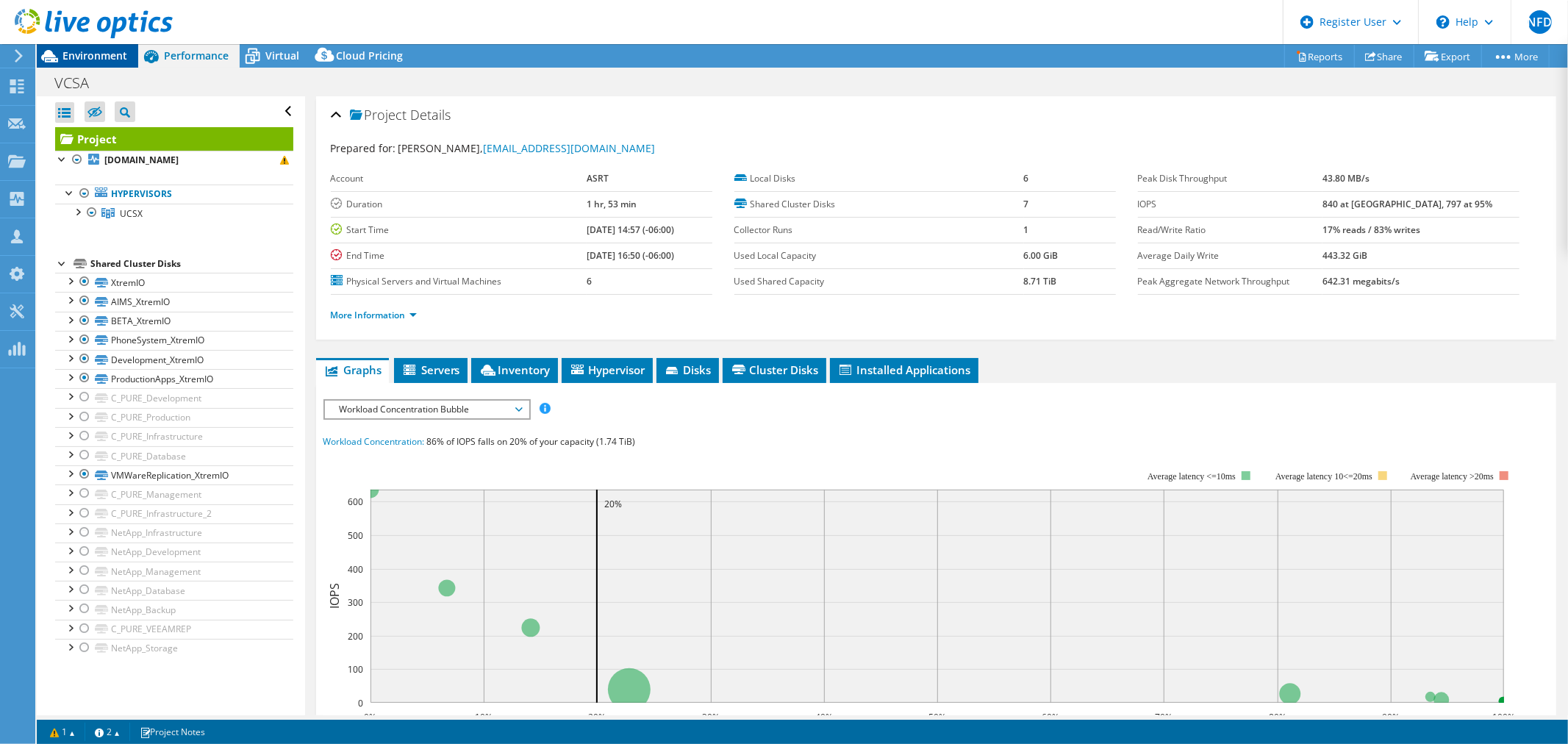
click at [87, 55] on span "Environment" at bounding box center [95, 56] width 65 height 14
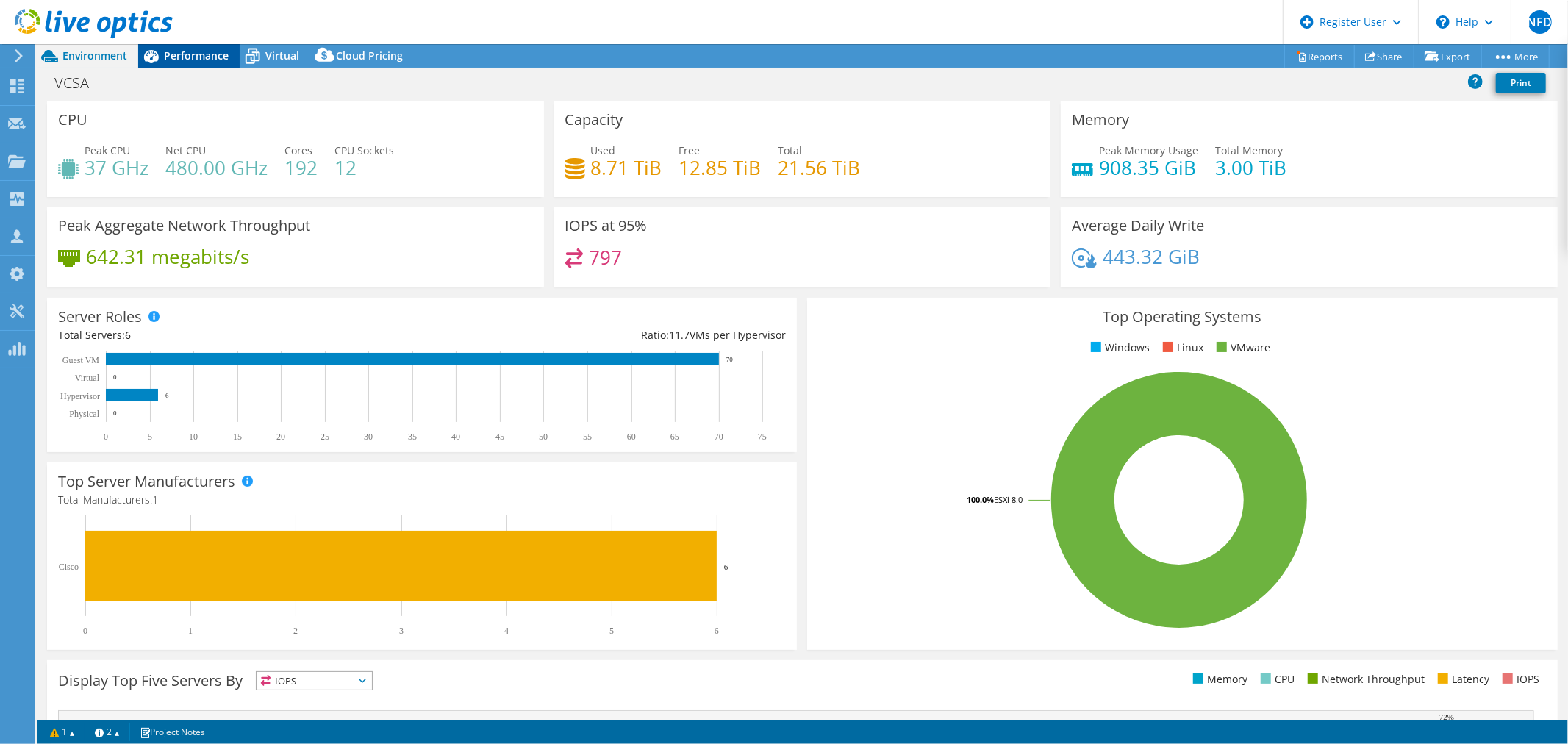
click at [205, 53] on span "Performance" at bounding box center [196, 56] width 65 height 14
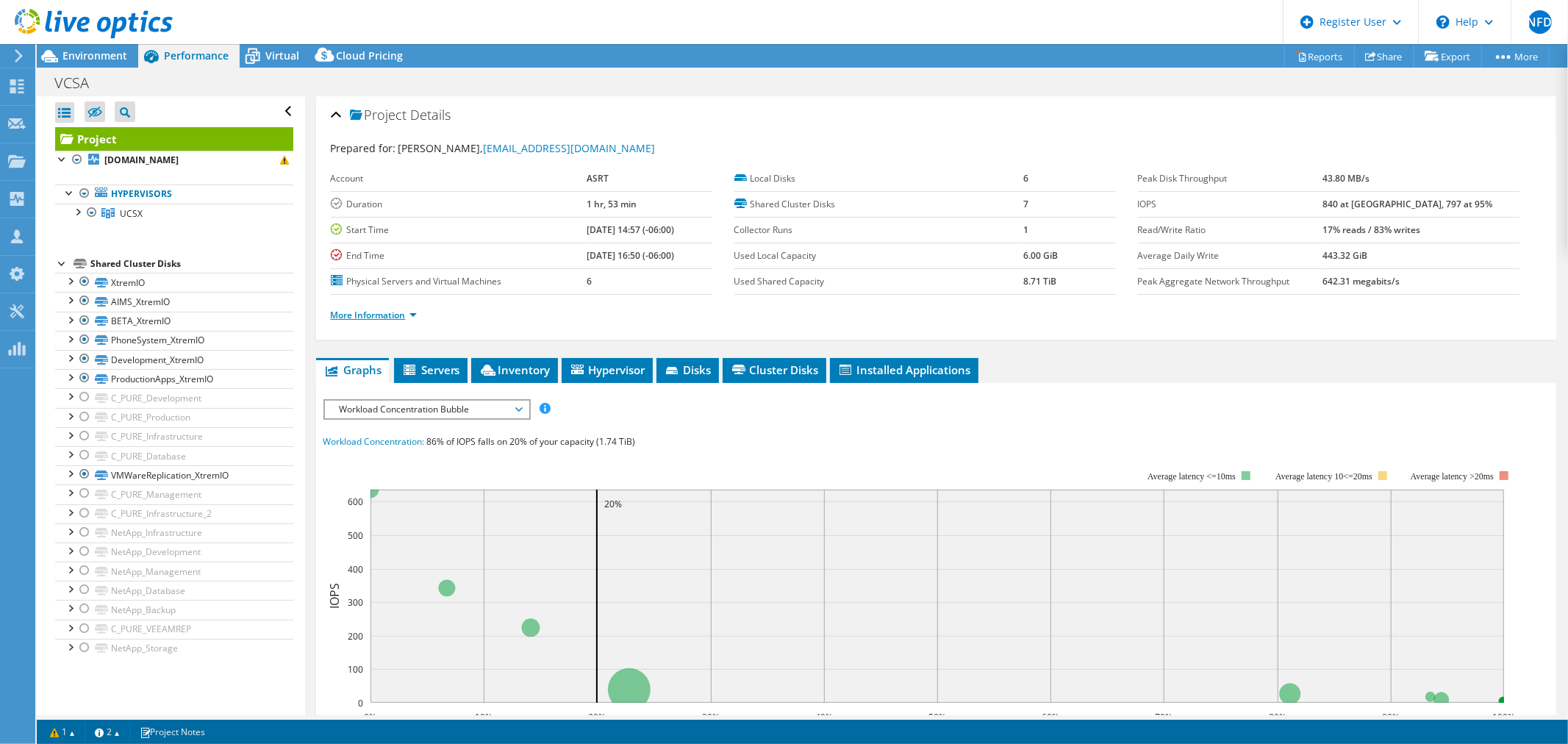
click at [380, 311] on link "More Information" at bounding box center [374, 315] width 86 height 13
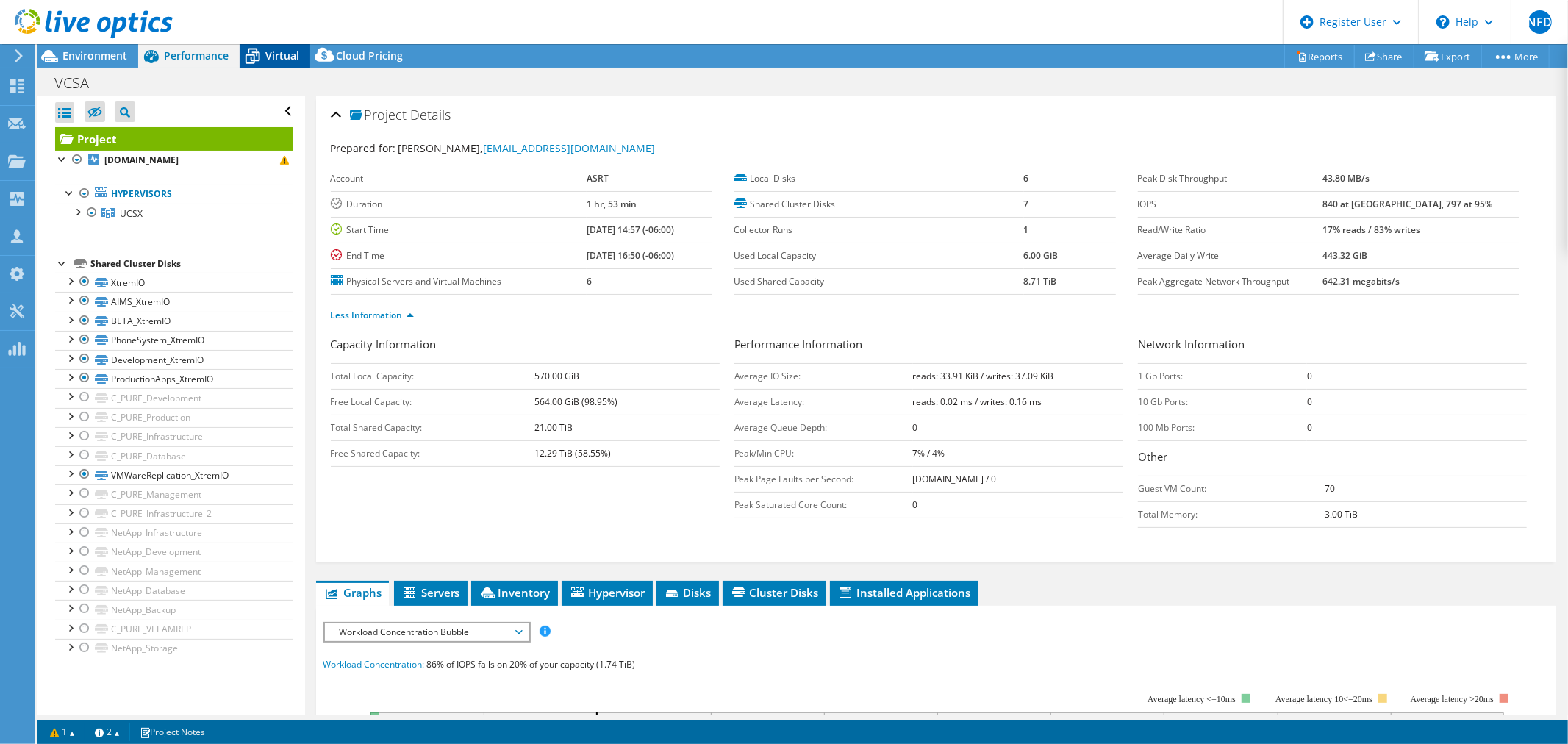
click at [296, 60] on span "Virtual" at bounding box center [283, 56] width 34 height 14
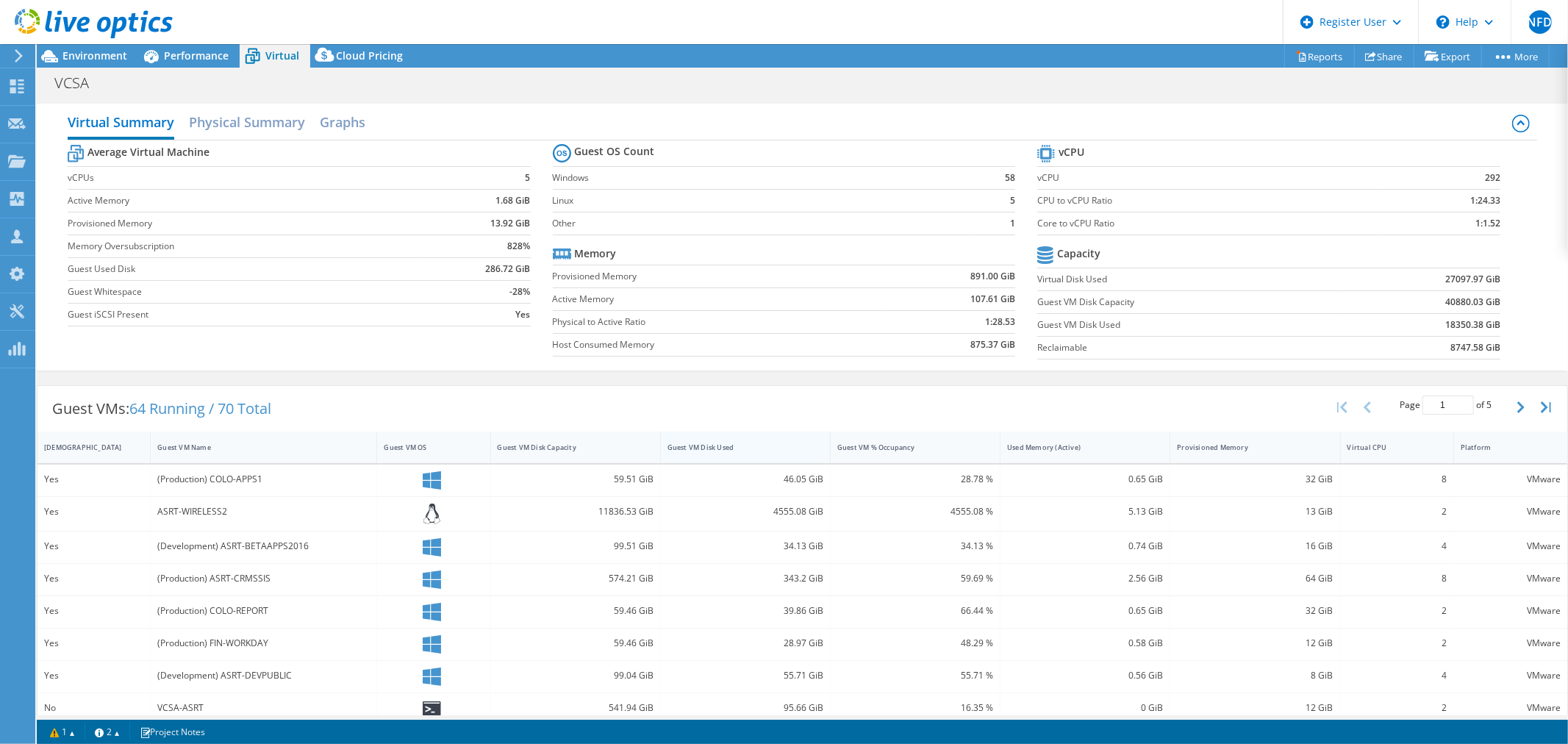
click at [723, 442] on div "Guest VM Disk Used" at bounding box center [736, 447] width 138 height 10
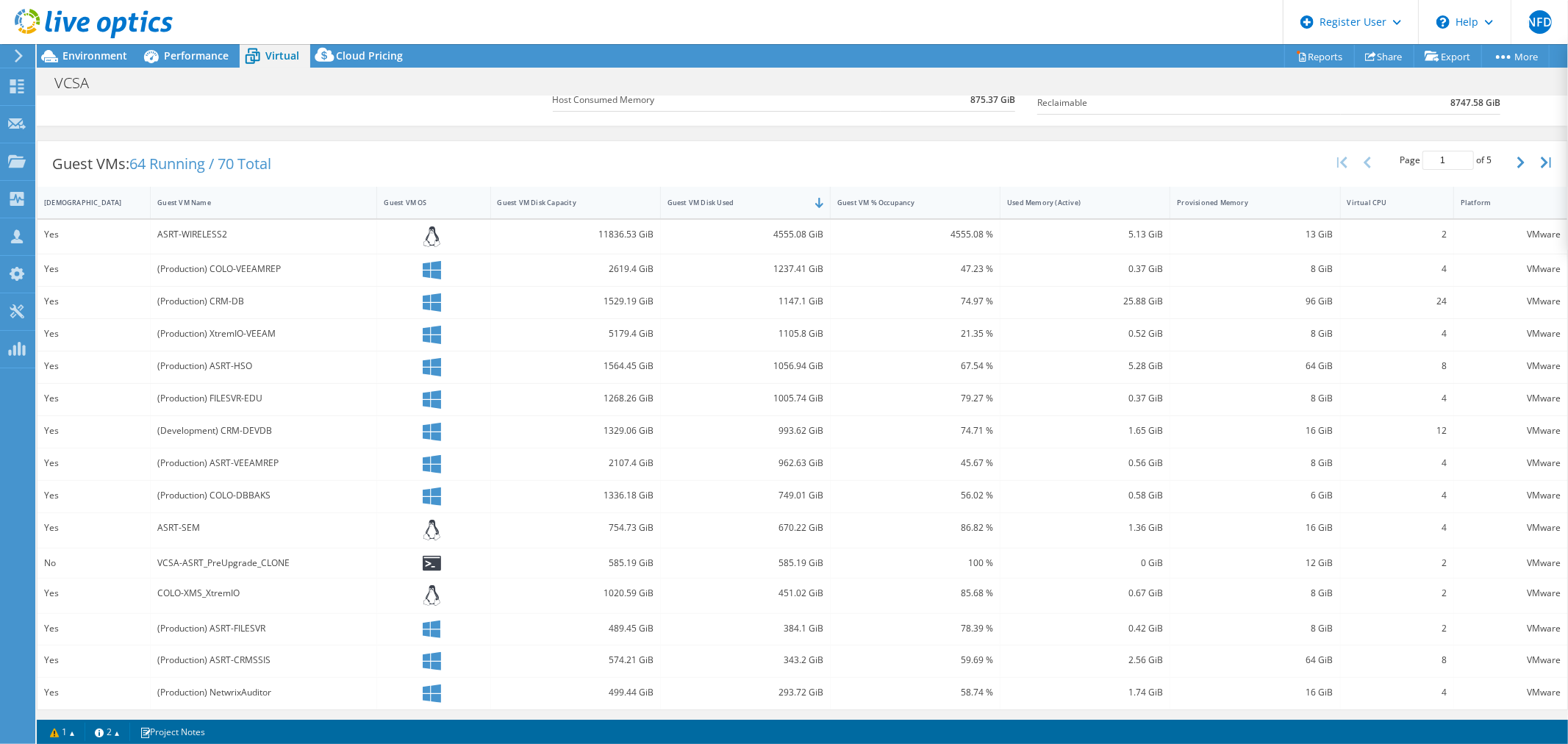
scroll to position [247, 0]
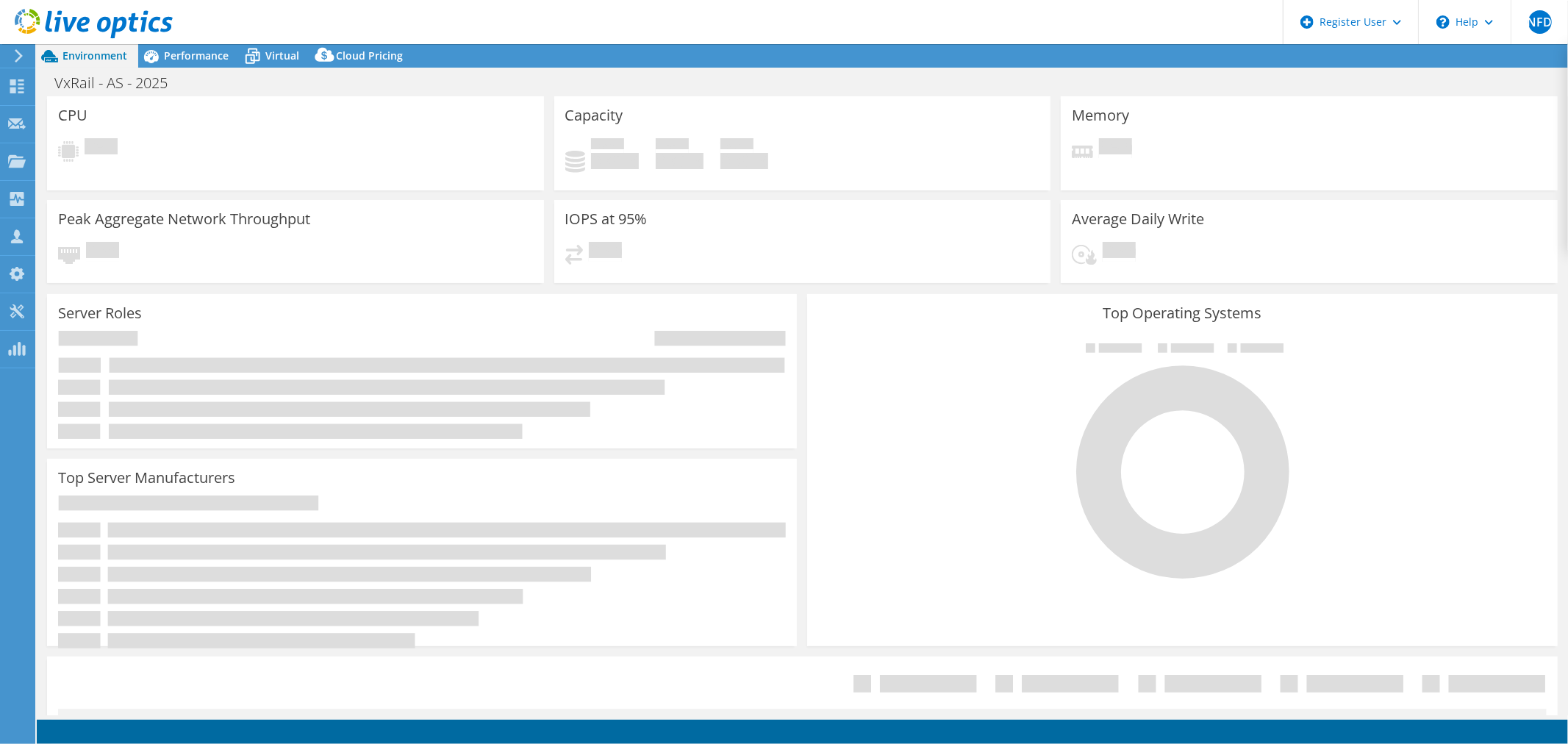
select select "USWest"
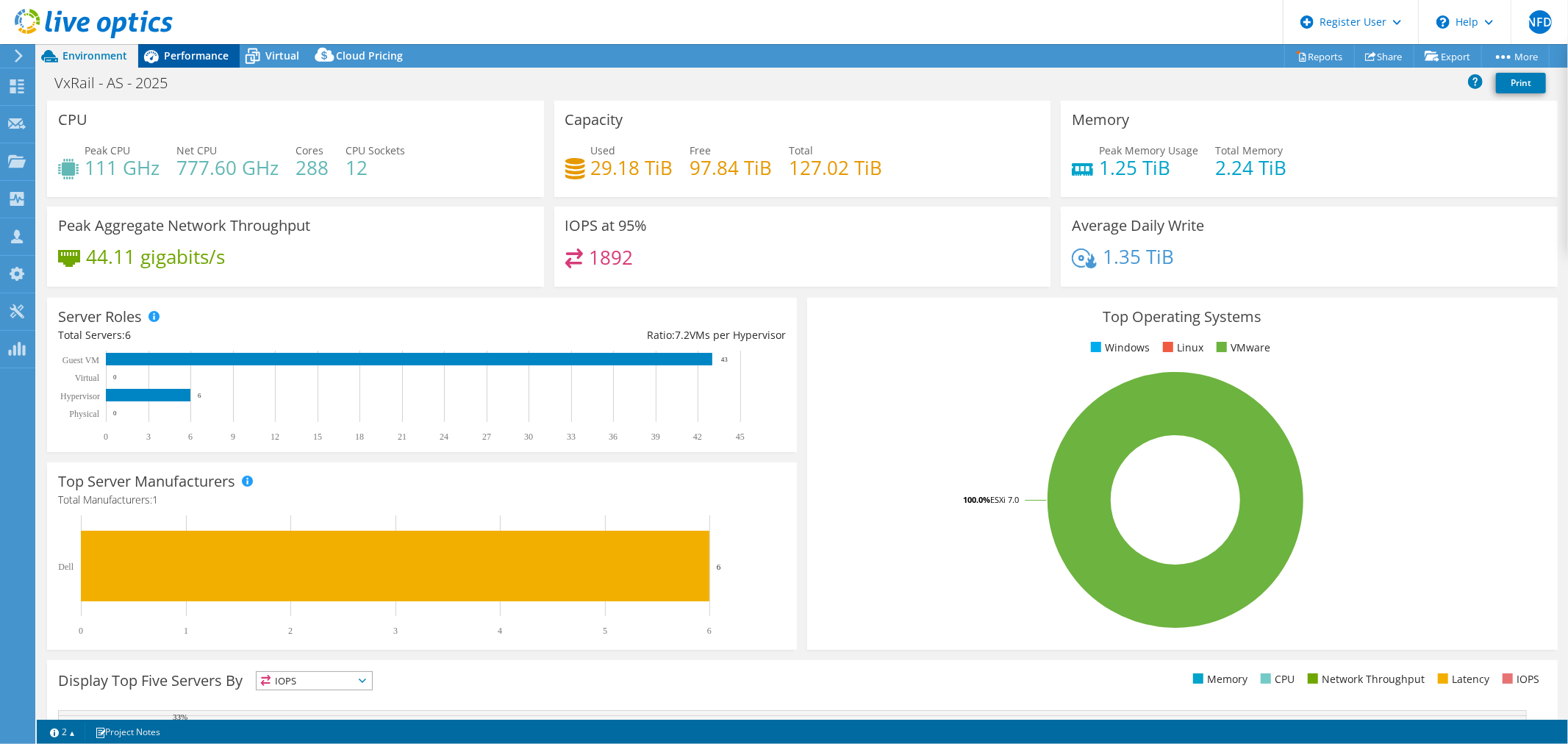
click at [214, 62] on span "Performance" at bounding box center [196, 56] width 65 height 14
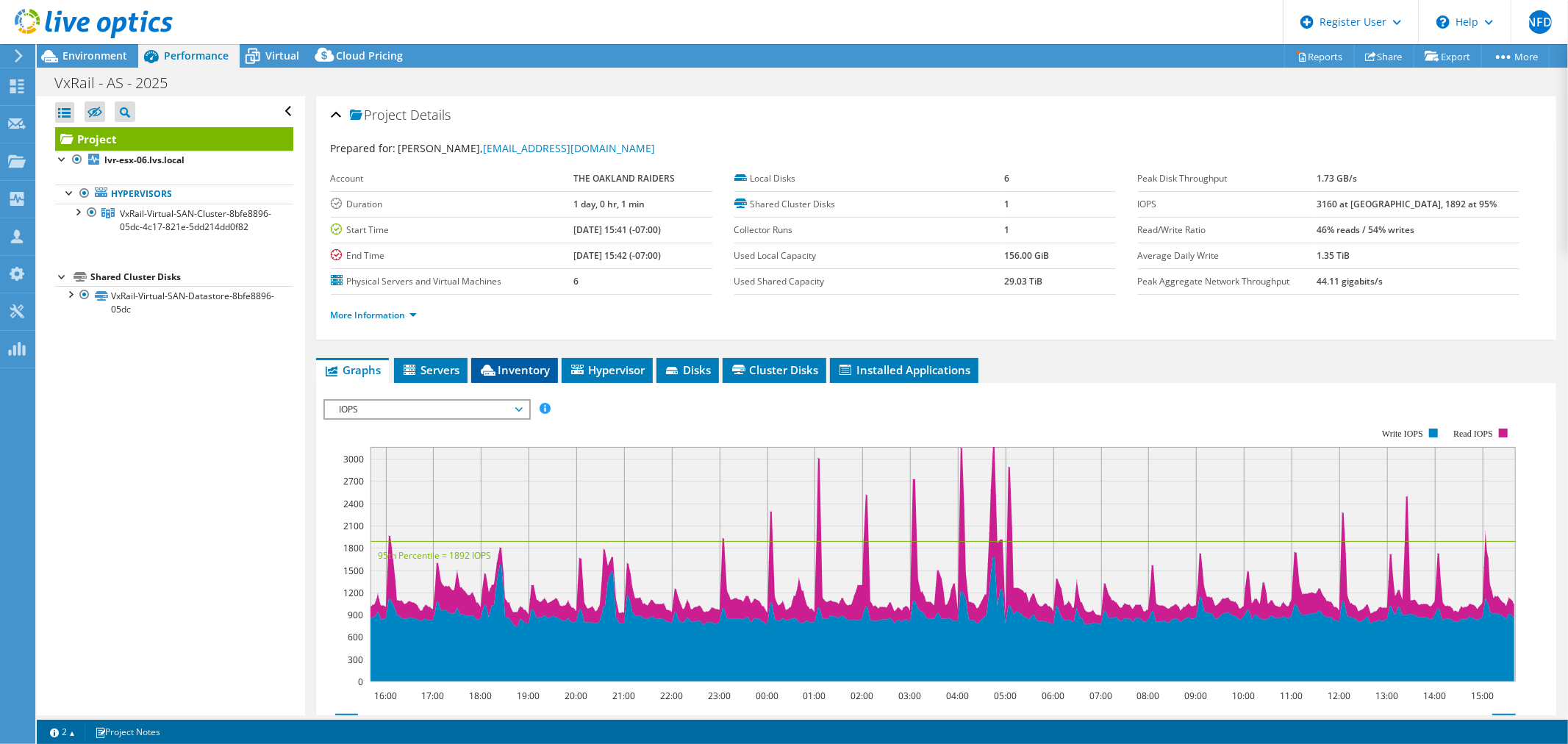
click at [495, 369] on icon at bounding box center [488, 370] width 14 height 11
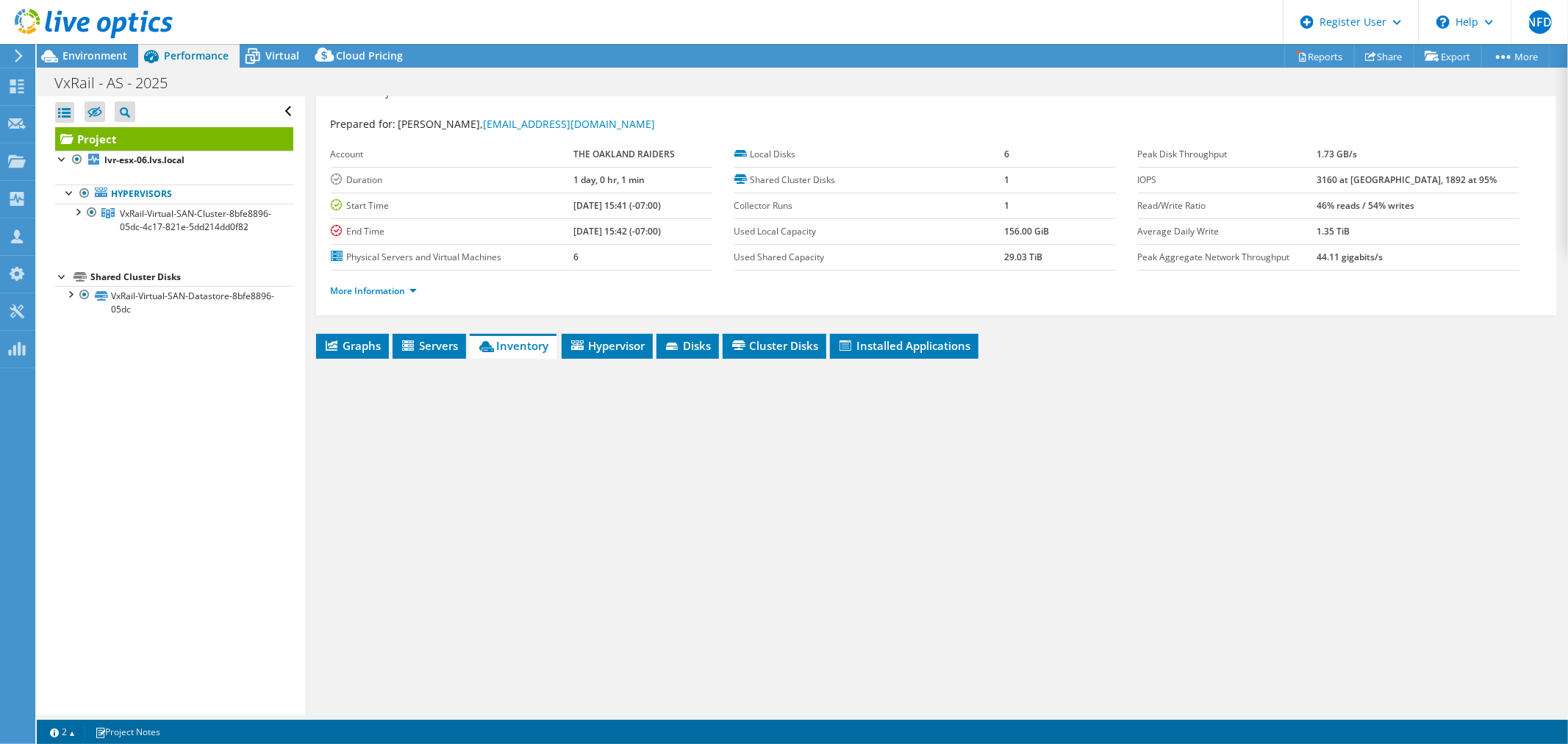
scroll to position [35, 0]
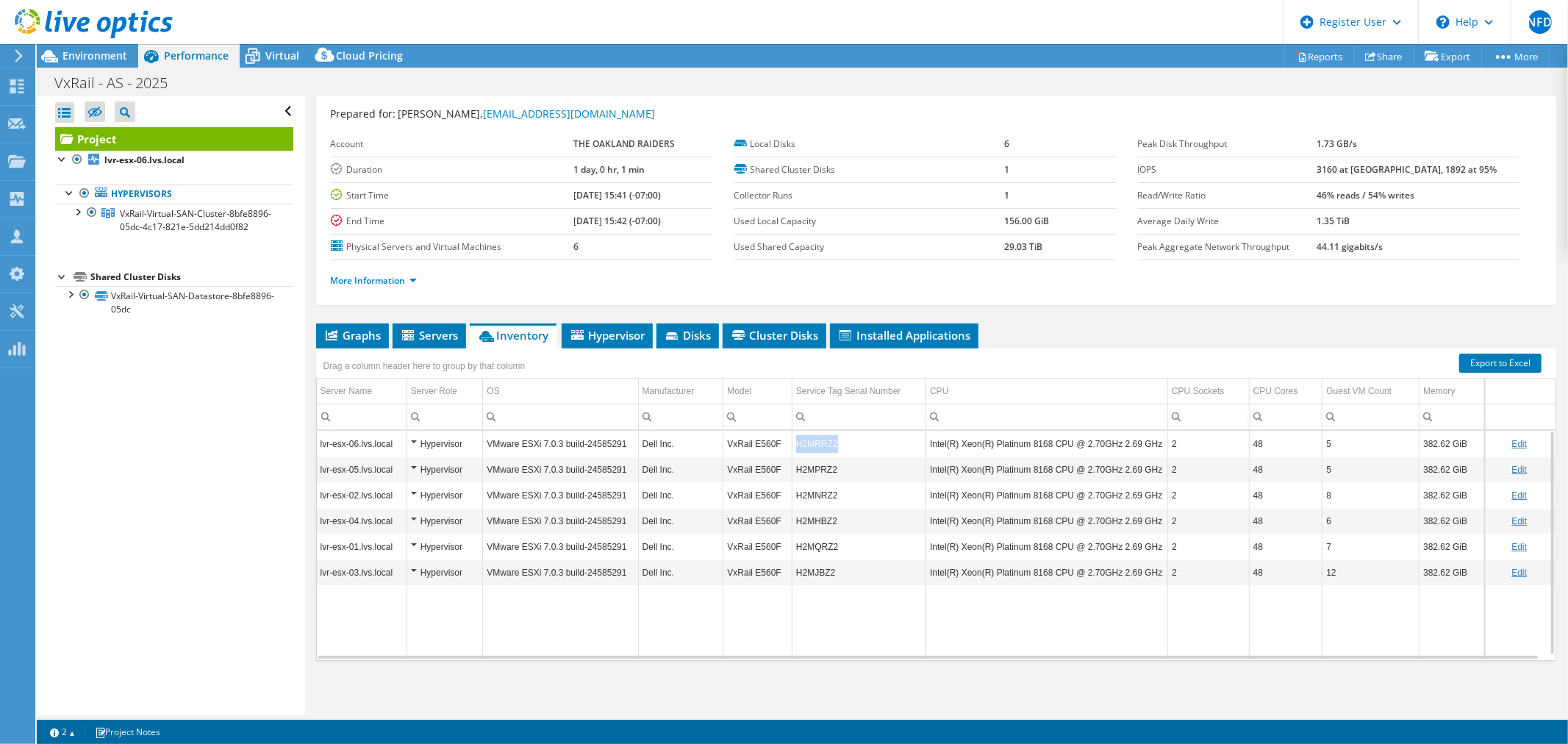
copy td "H2MRRZ2"
drag, startPoint x: 835, startPoint y: 438, endPoint x: 796, endPoint y: 442, distance: 39.2
click at [796, 442] on td "H2MRRZ2" at bounding box center [858, 443] width 134 height 26
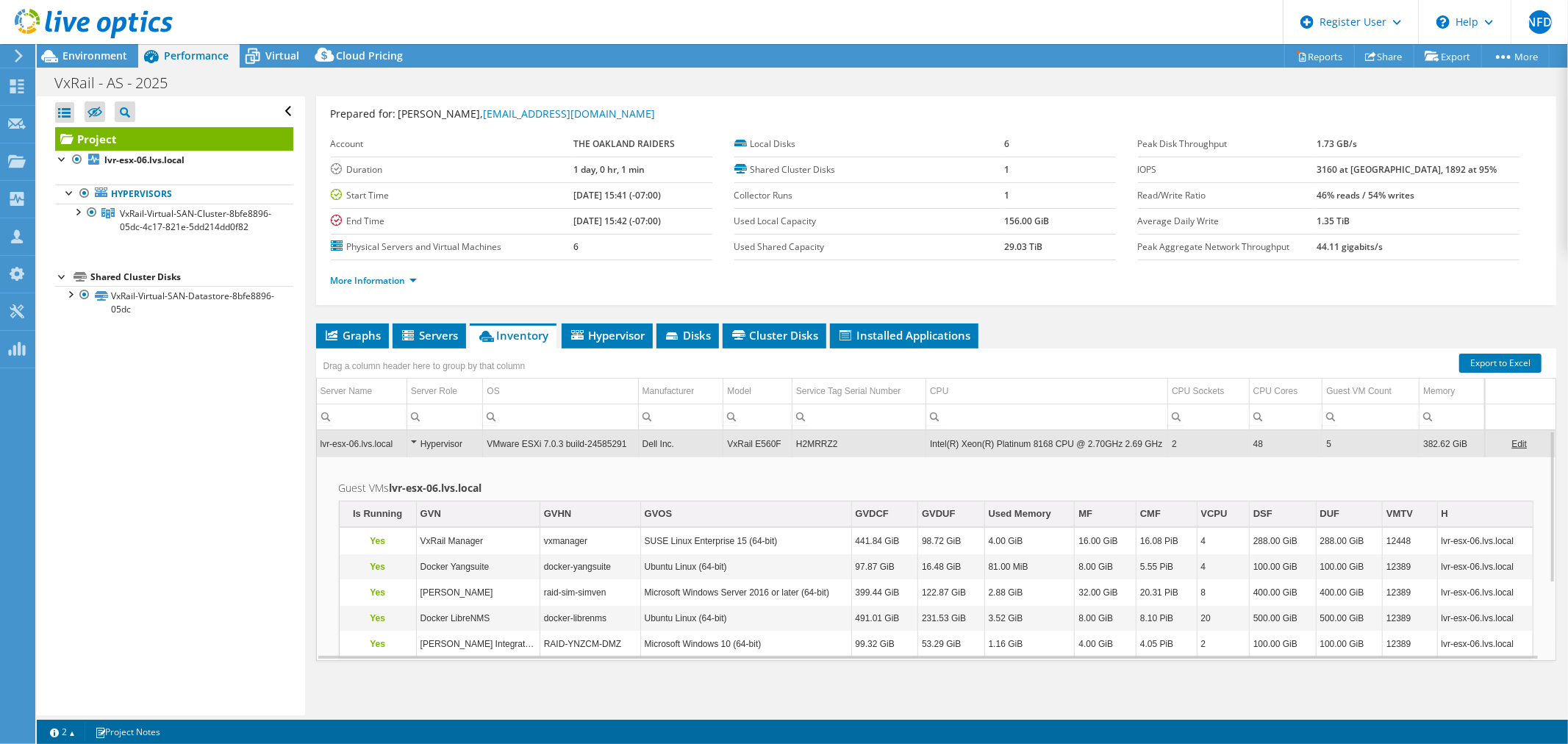
click at [926, 450] on td "Intel(R) Xeon(R) Platinum 8168 CPU @ 2.70GHz 2.69 GHz" at bounding box center [1047, 443] width 242 height 26
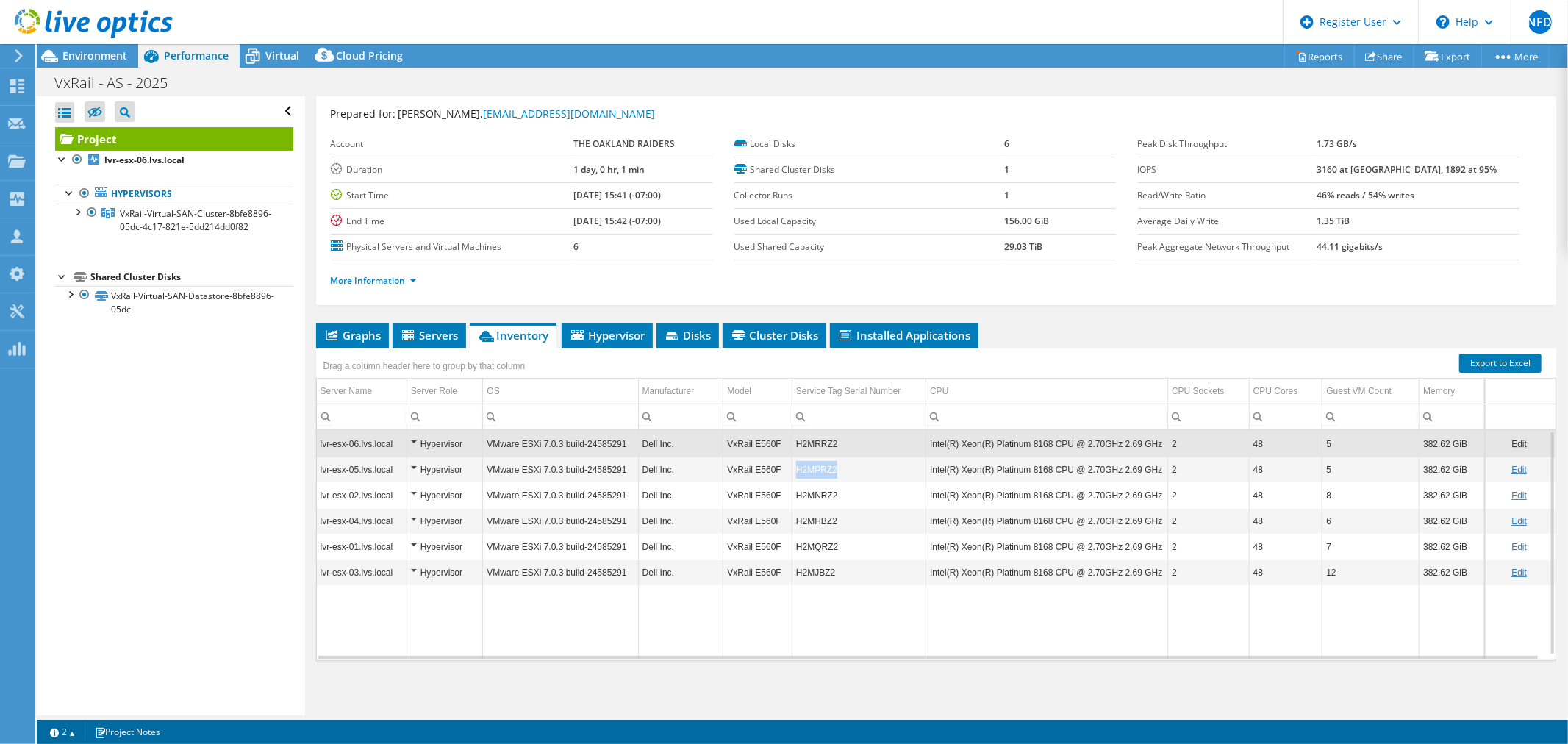
copy td "H2MPRZ2"
drag, startPoint x: 840, startPoint y: 468, endPoint x: 792, endPoint y: 472, distance: 48.2
click at [792, 472] on td "H2MPRZ2" at bounding box center [858, 469] width 134 height 26
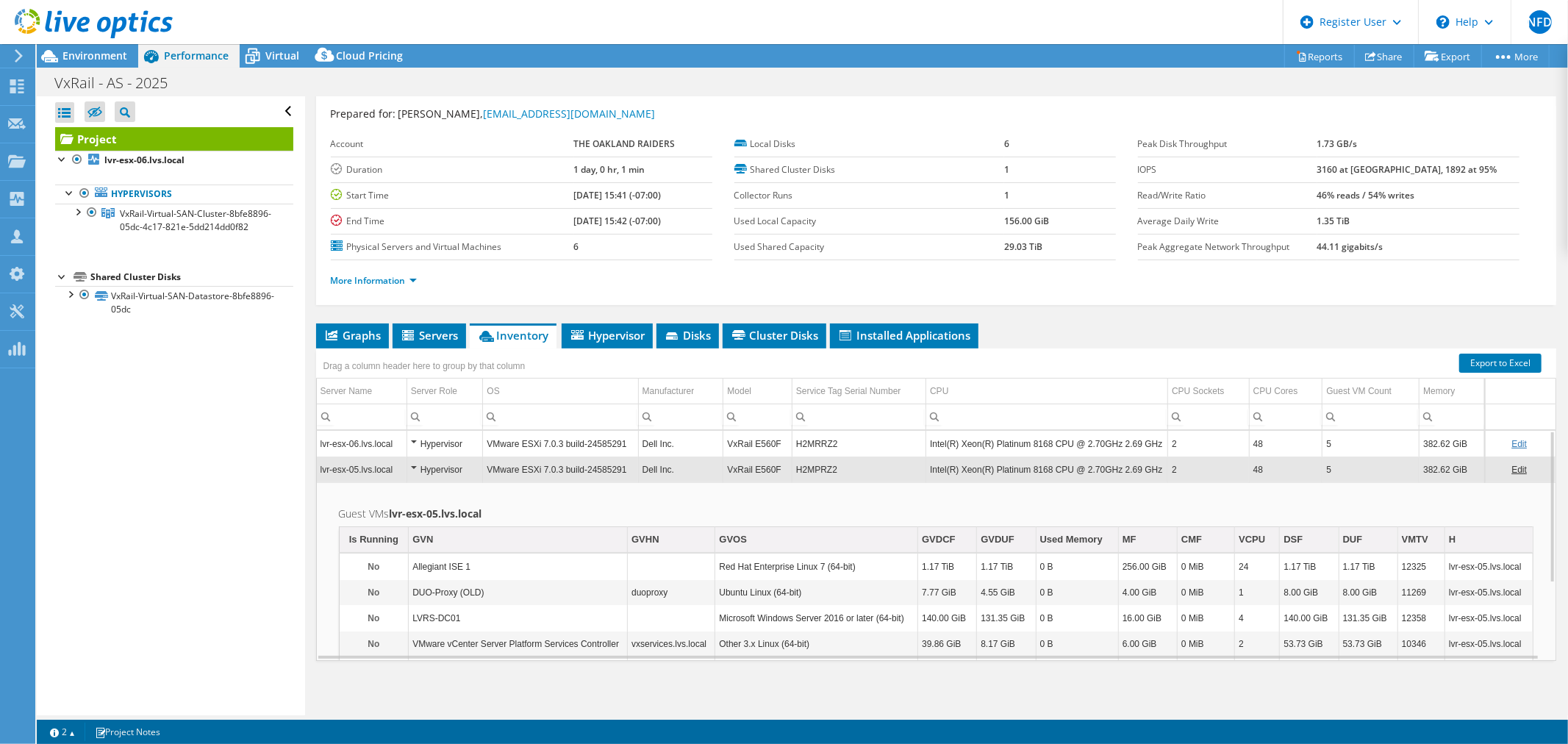
click at [799, 471] on td "H2MPRZ2" at bounding box center [858, 469] width 134 height 26
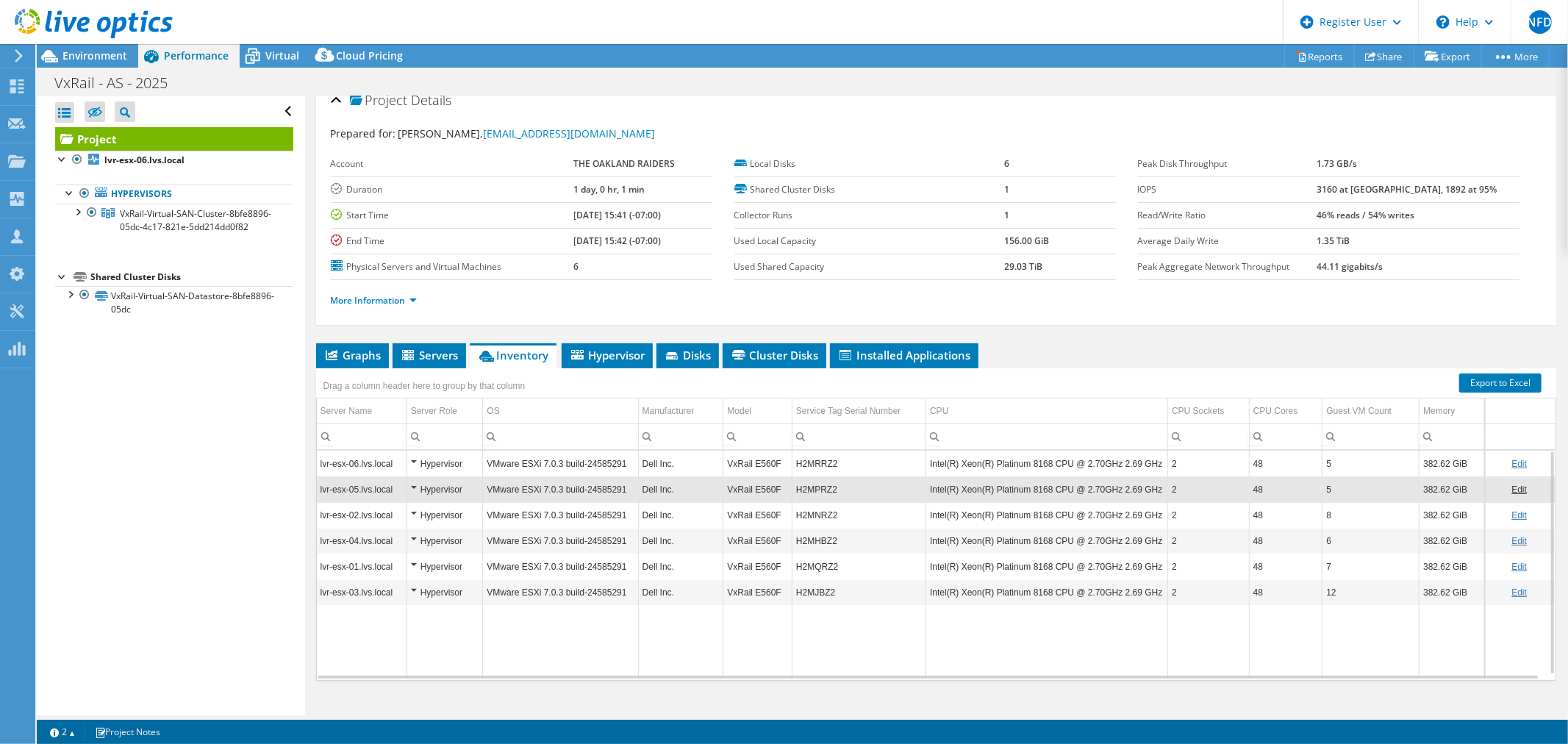
scroll to position [0, 0]
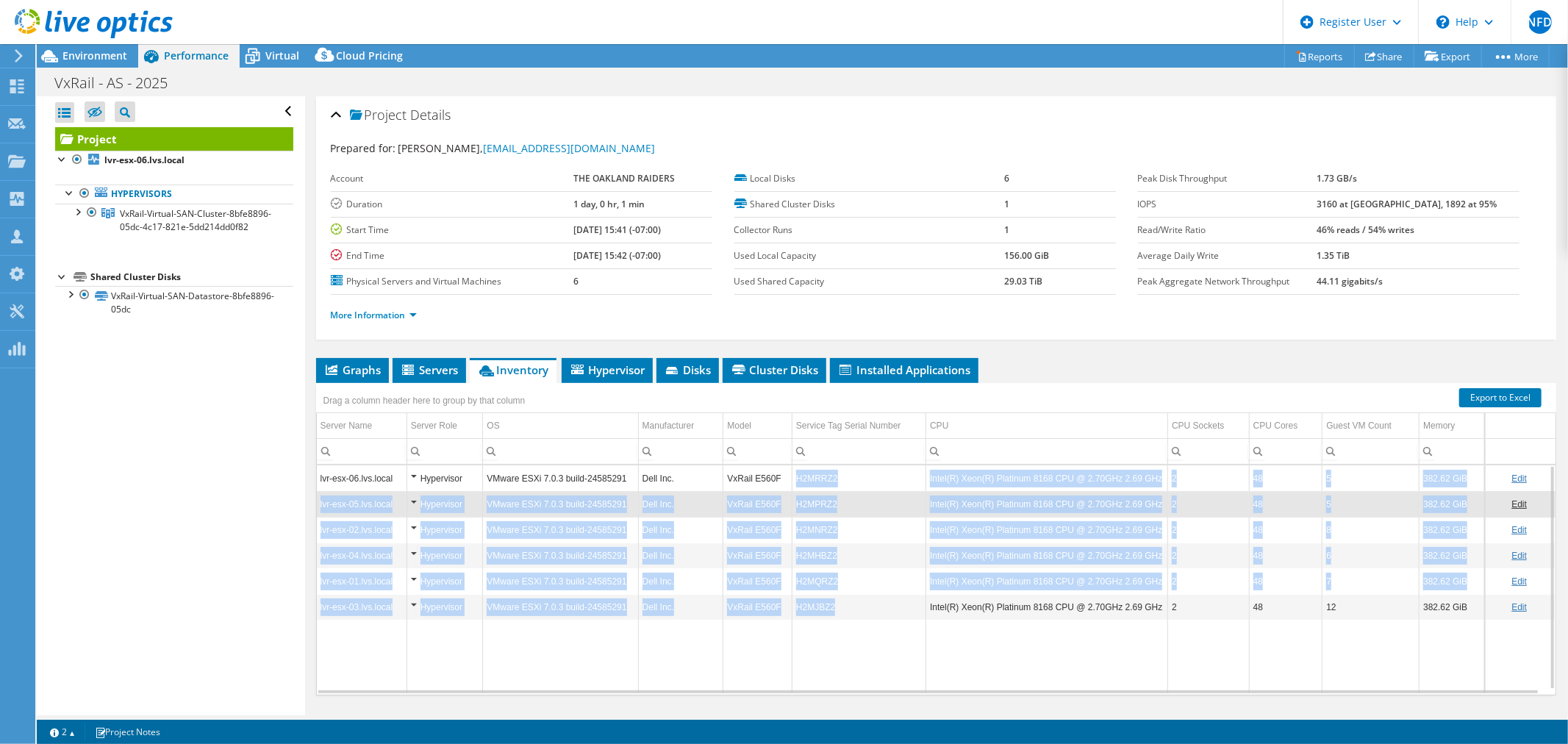
drag, startPoint x: 832, startPoint y: 606, endPoint x: 788, endPoint y: 468, distance: 144.8
click at [788, 468] on tbody "lvr-esx-06.lvs.local Hypervisor VMware ESXi 7.0.3 build-24585291 Dell Inc. VxRa…" at bounding box center [936, 580] width 1239 height 228
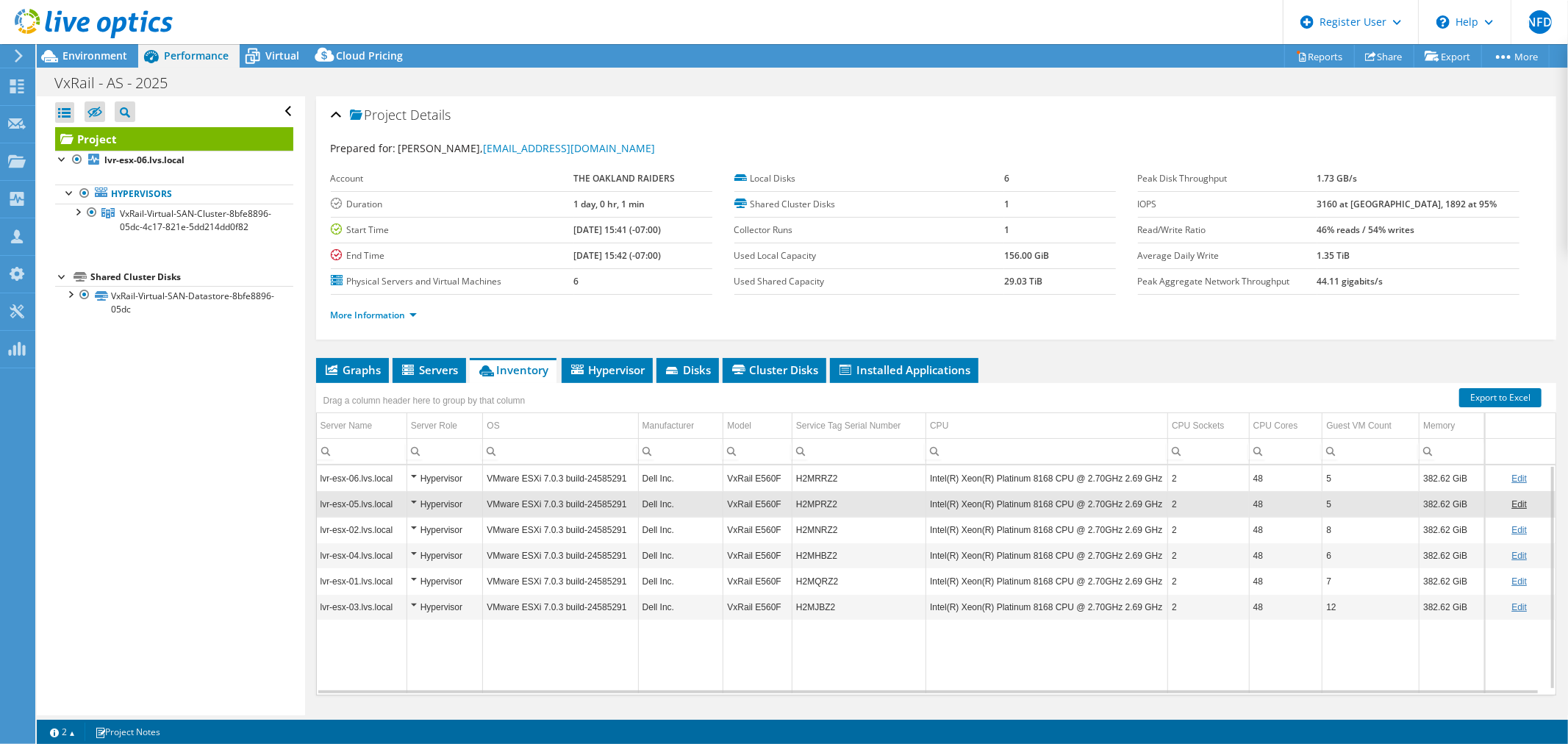
click at [1011, 369] on ul "Graphs Servers Inventory Hypervisor Disks Cluster Disks Installed Applications" at bounding box center [936, 371] width 1240 height 25
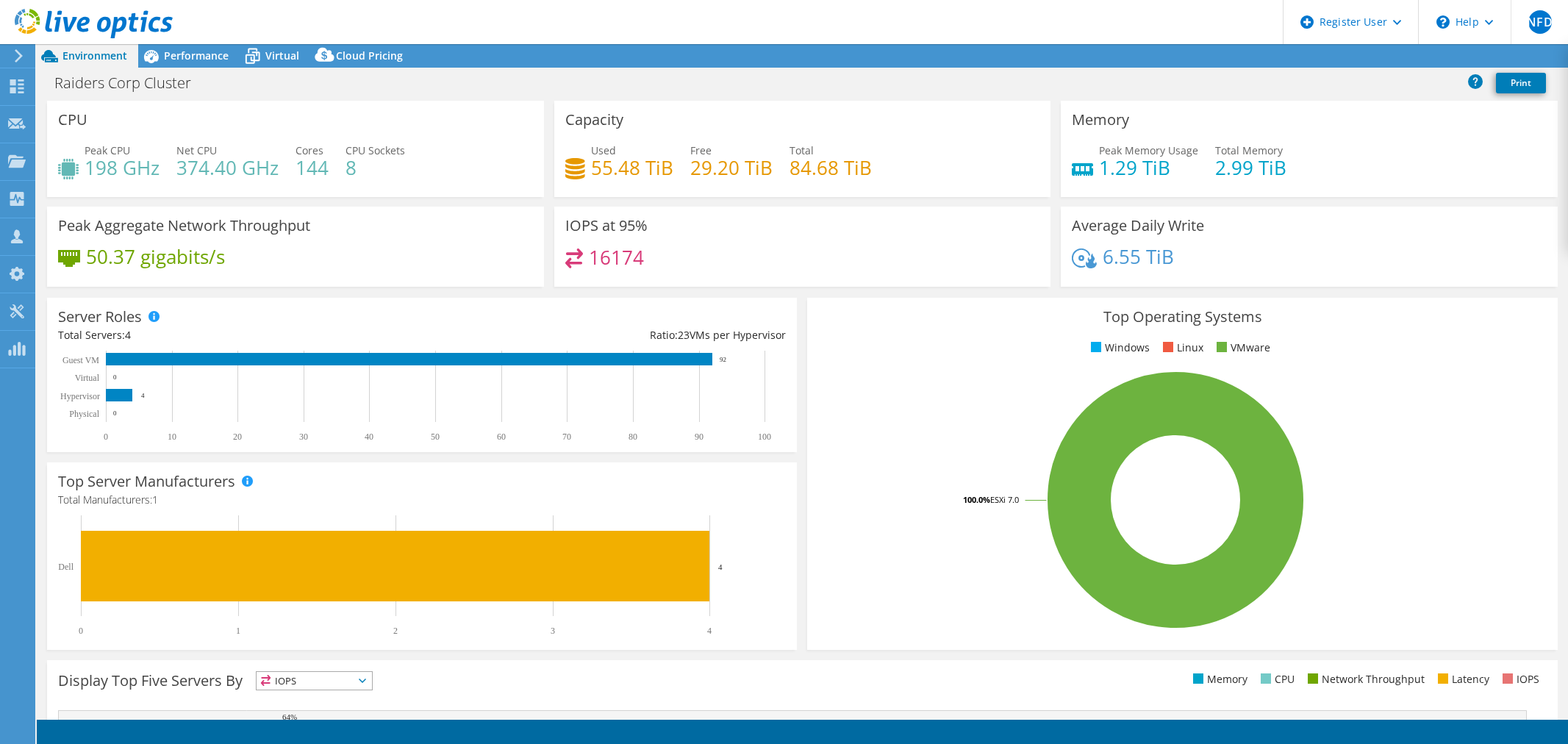
select select "USD"
click at [196, 48] on span "Performance" at bounding box center [196, 56] width 65 height 14
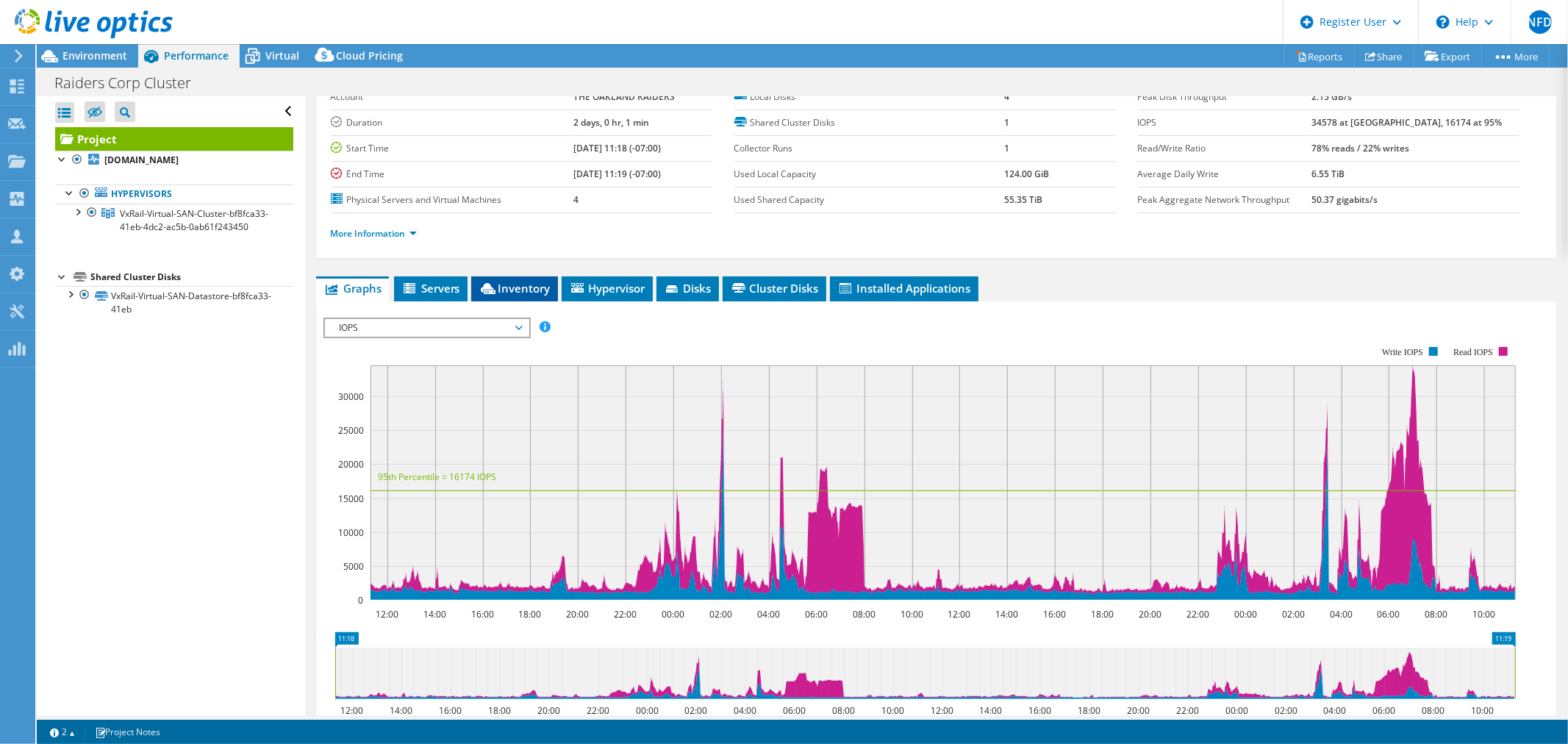
click at [525, 282] on span "Inventory" at bounding box center [514, 288] width 72 height 14
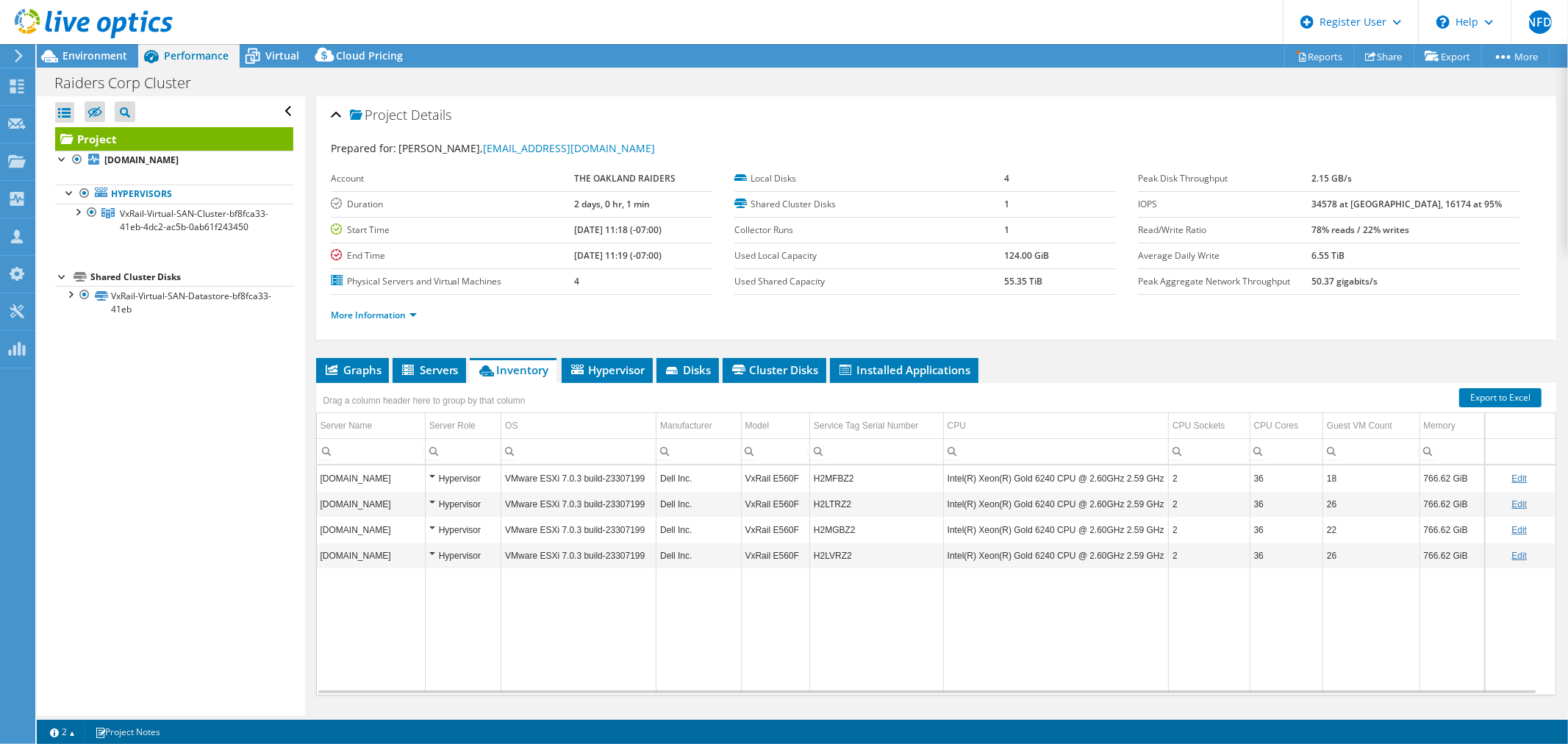
click at [924, 125] on div "Project Details" at bounding box center [936, 115] width 1211 height 31
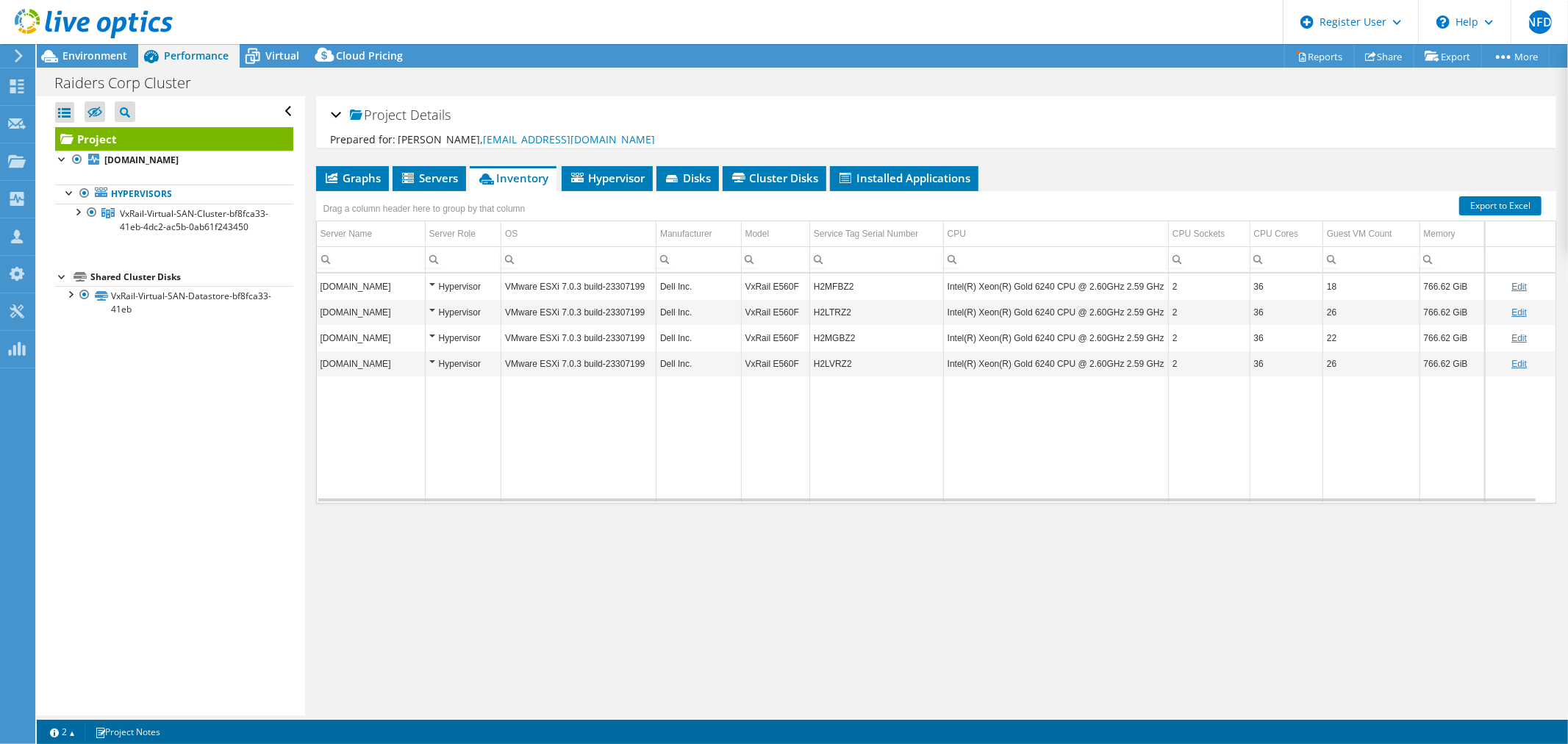
click at [923, 120] on div "Project Details" at bounding box center [936, 115] width 1211 height 31
